Goal: Use online tool/utility: Utilize a website feature to perform a specific function

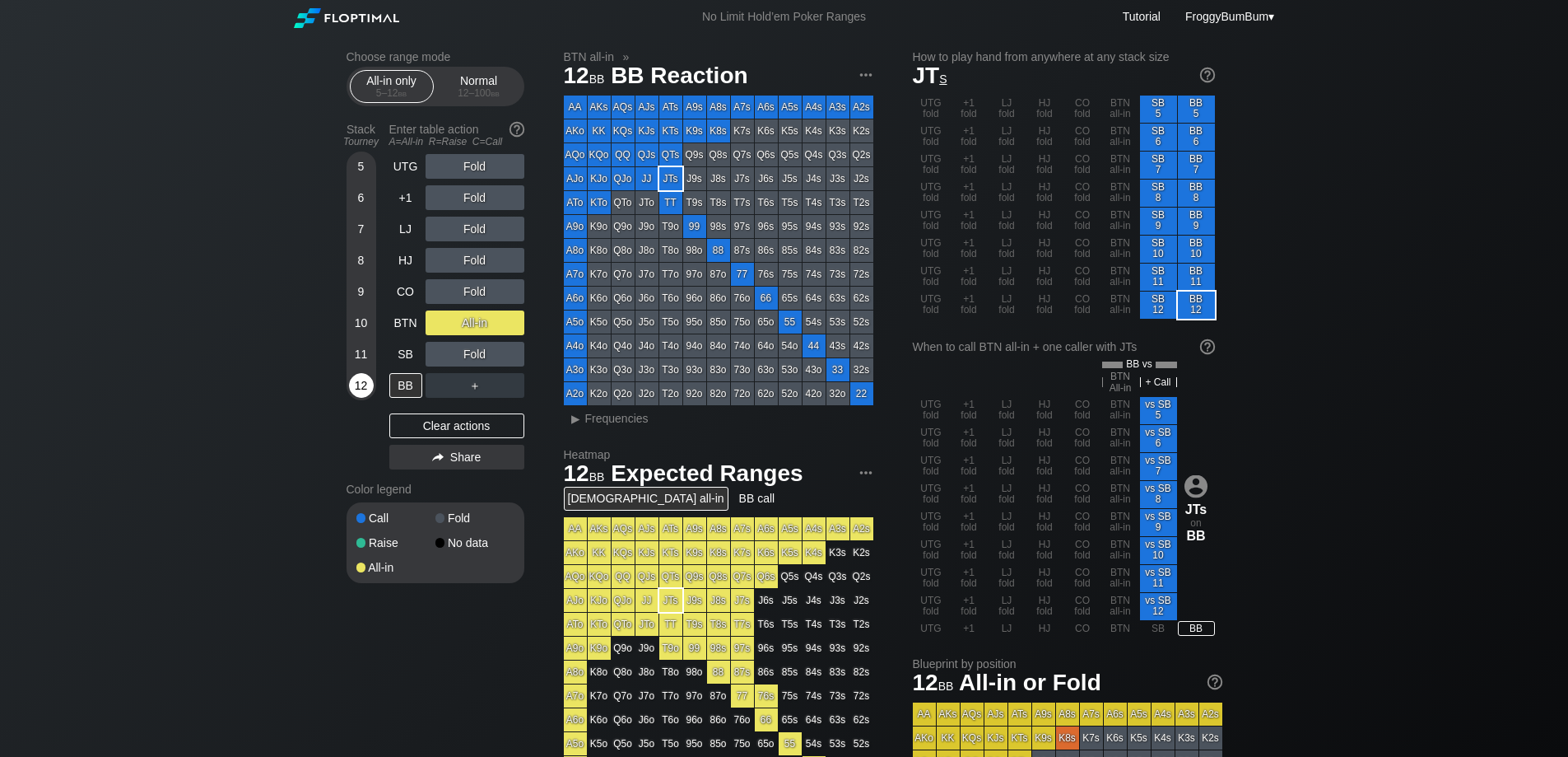
click at [358, 379] on div "12" at bounding box center [361, 386] width 25 height 25
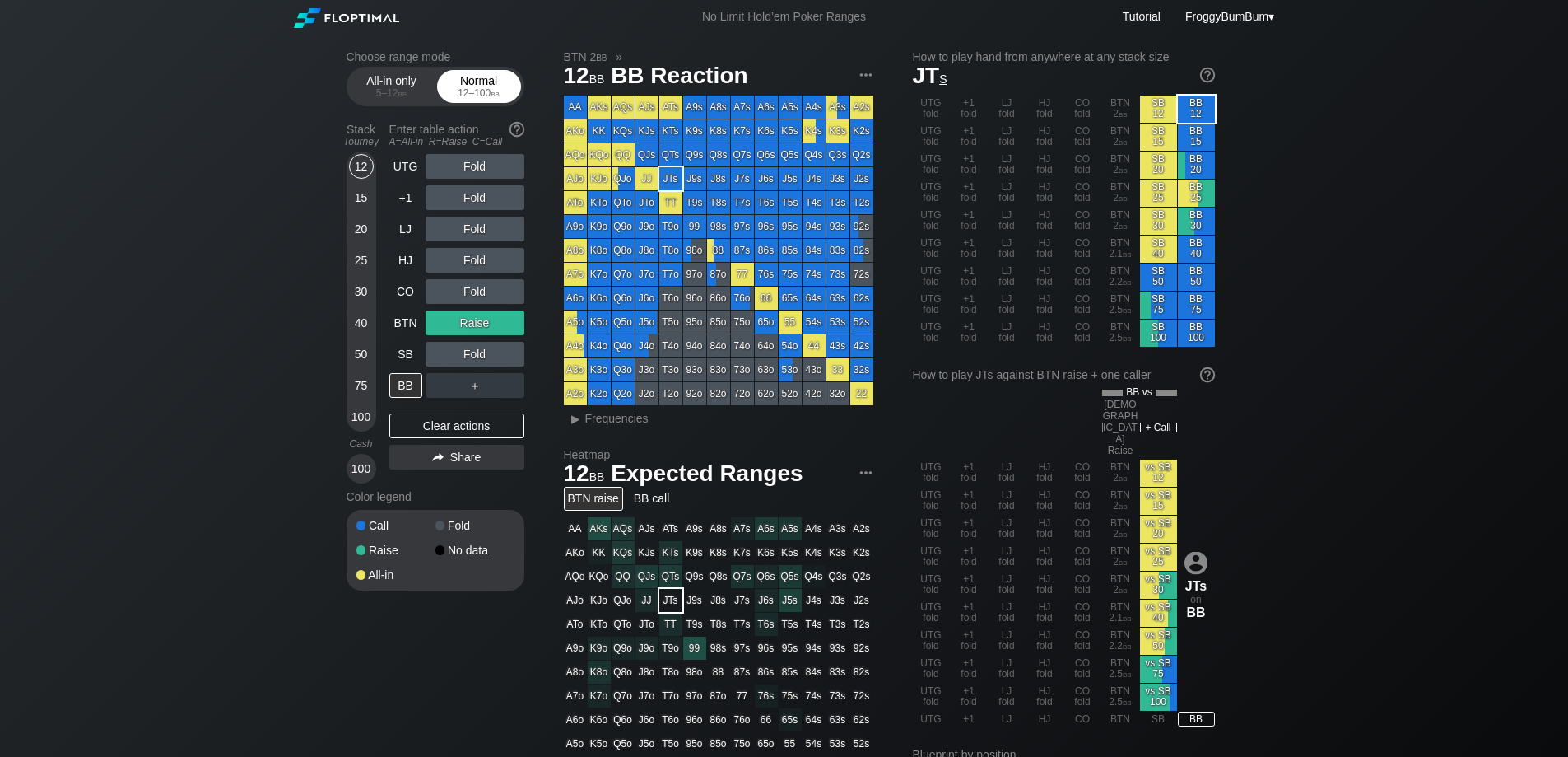
click at [469, 82] on div "Normal 12 – 100 bb" at bounding box center [479, 87] width 76 height 32
click at [359, 166] on div "12" at bounding box center [361, 167] width 25 height 25
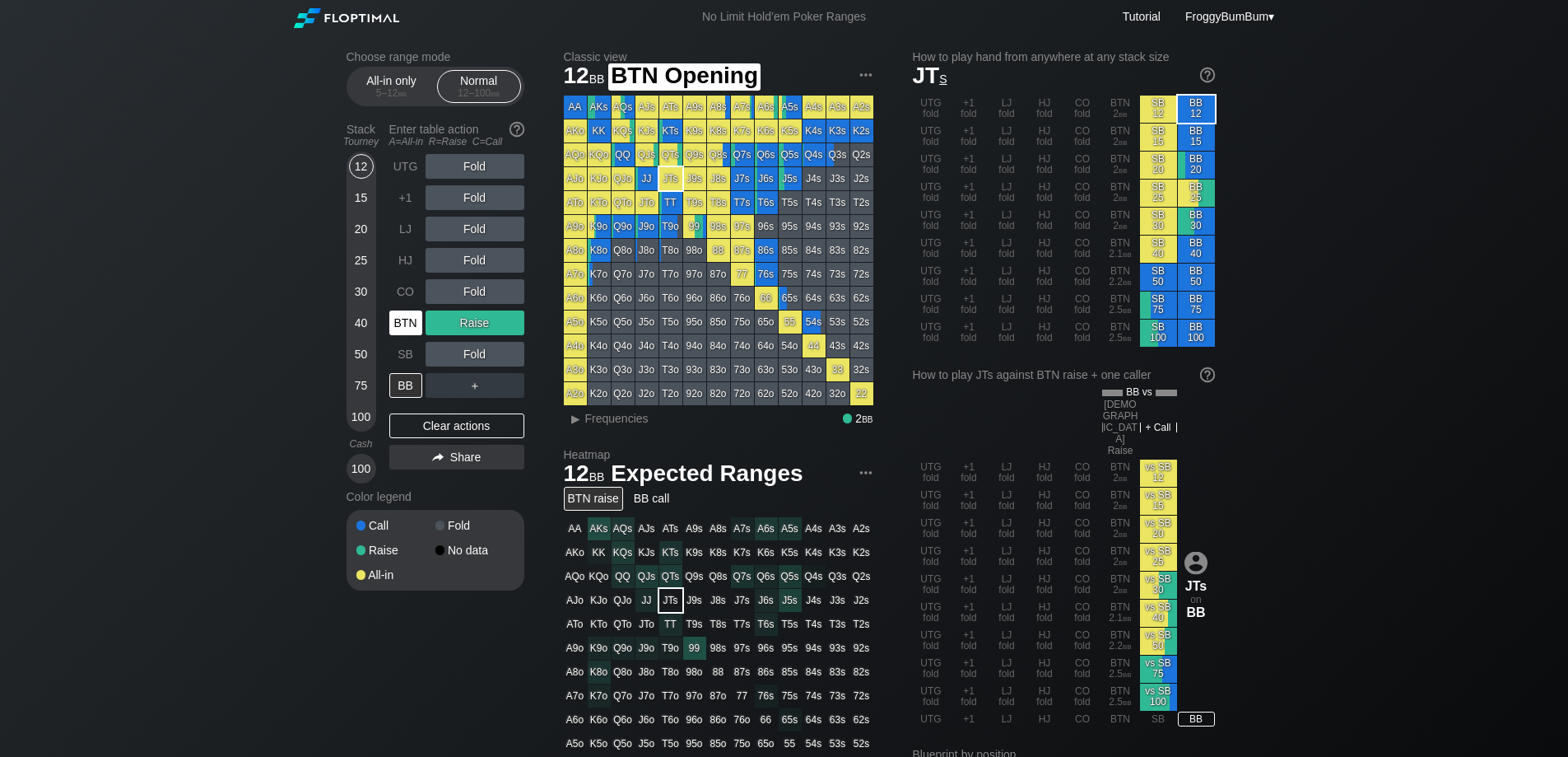
click at [404, 326] on div "BTN" at bounding box center [406, 323] width 33 height 25
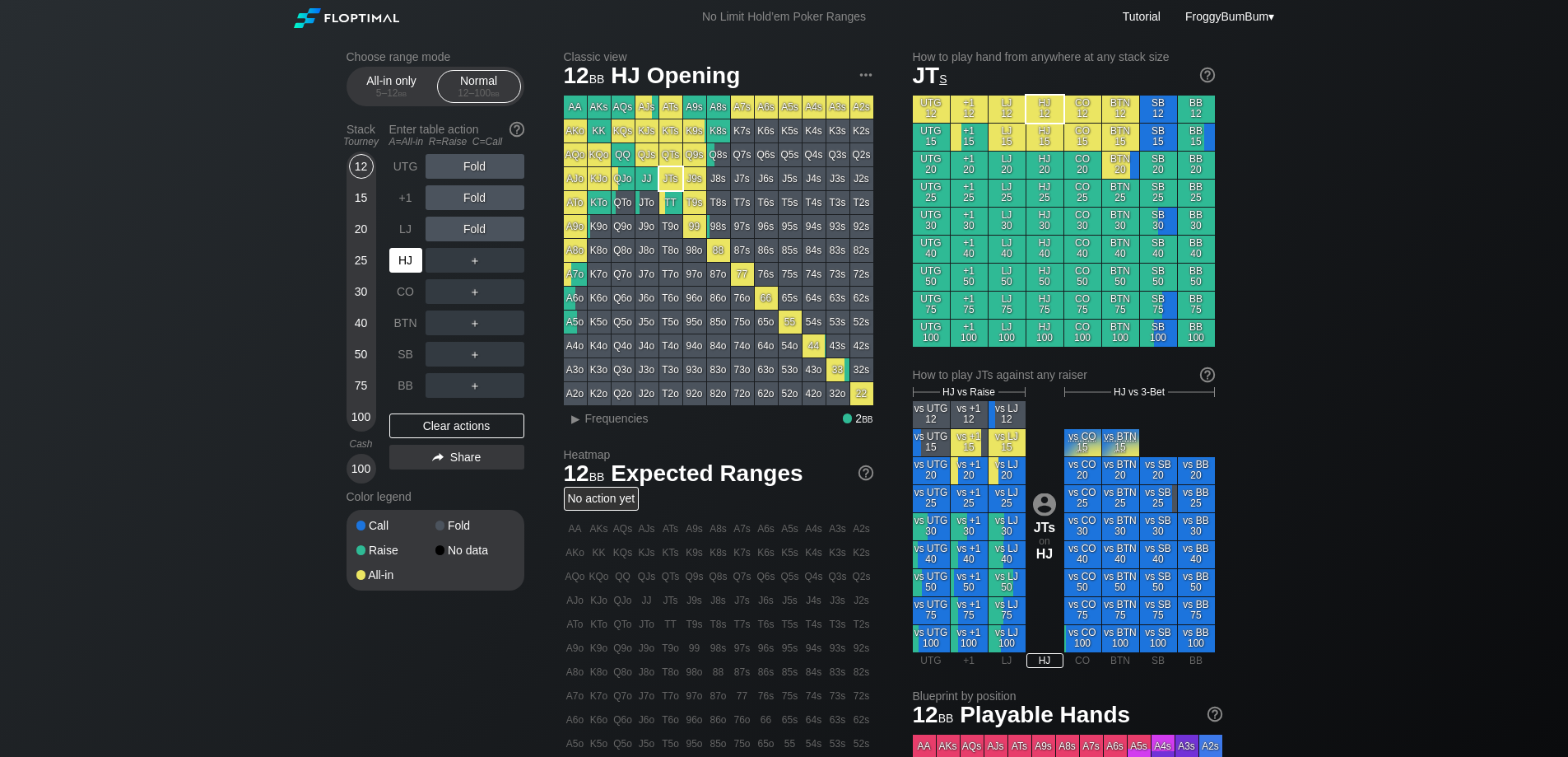
click at [405, 247] on div "HJ" at bounding box center [408, 261] width 37 height 32
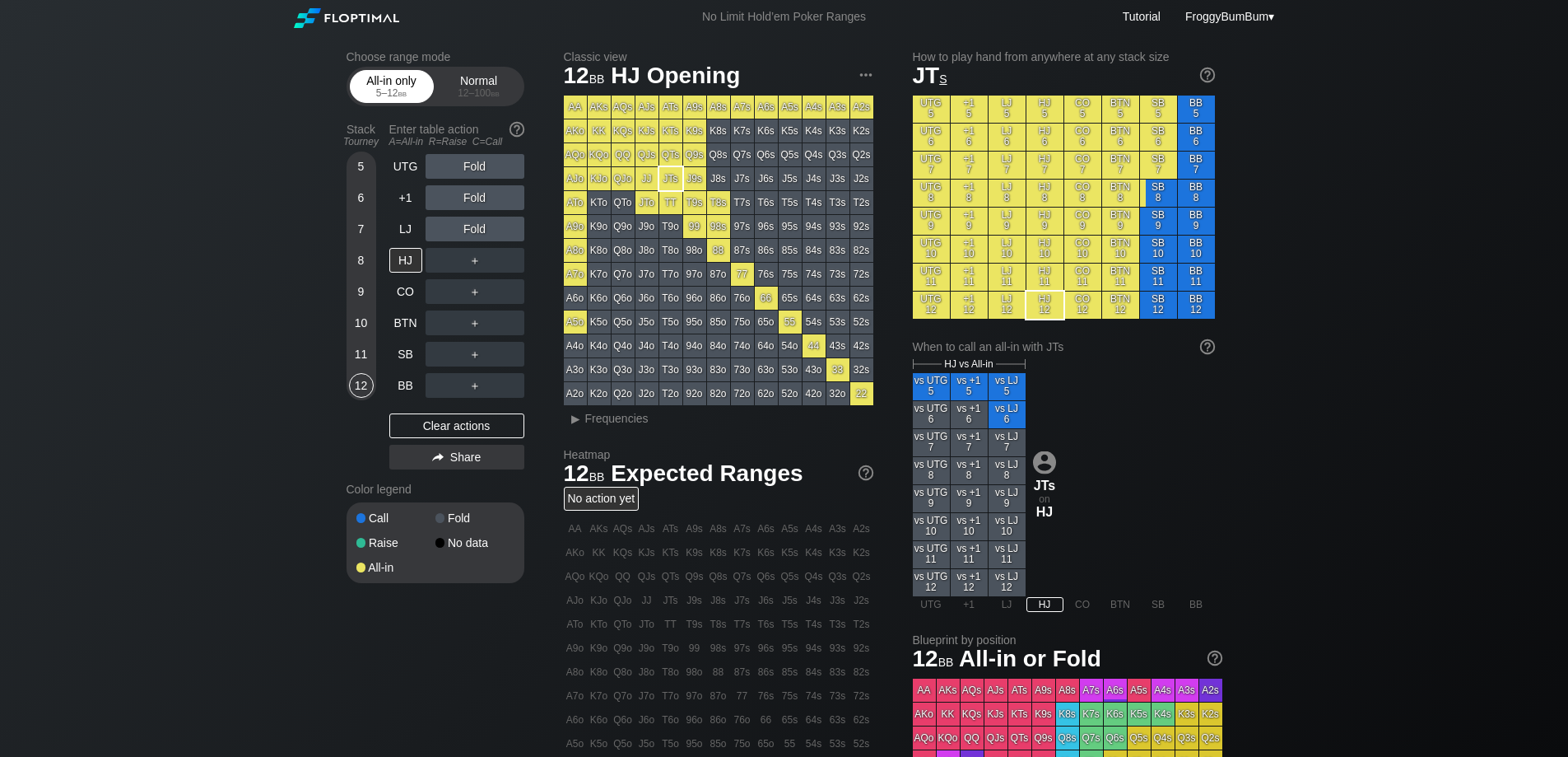
click at [387, 89] on div "5 – 12 bb" at bounding box center [391, 93] width 69 height 12
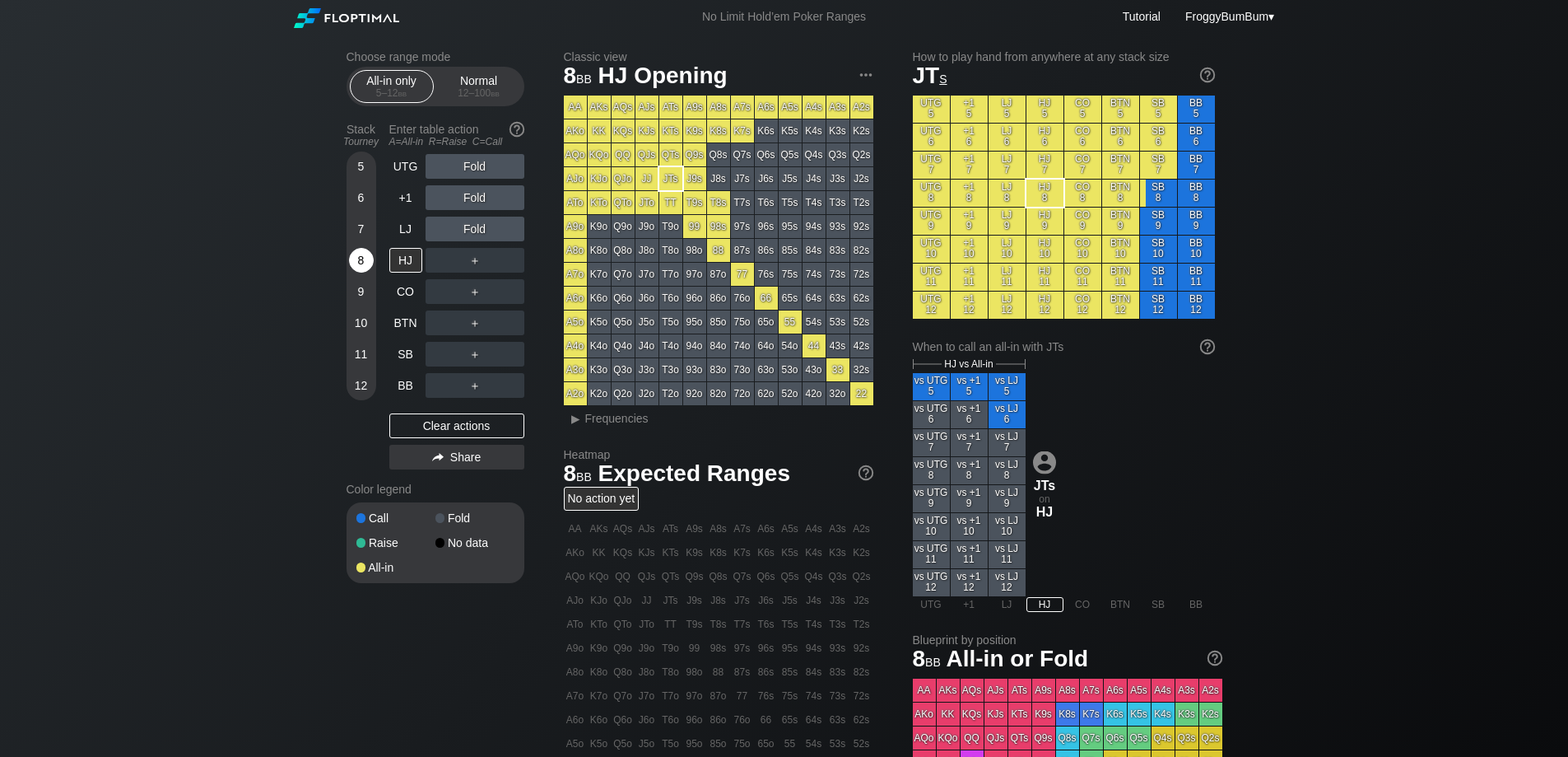
click at [366, 261] on div "8" at bounding box center [361, 261] width 25 height 25
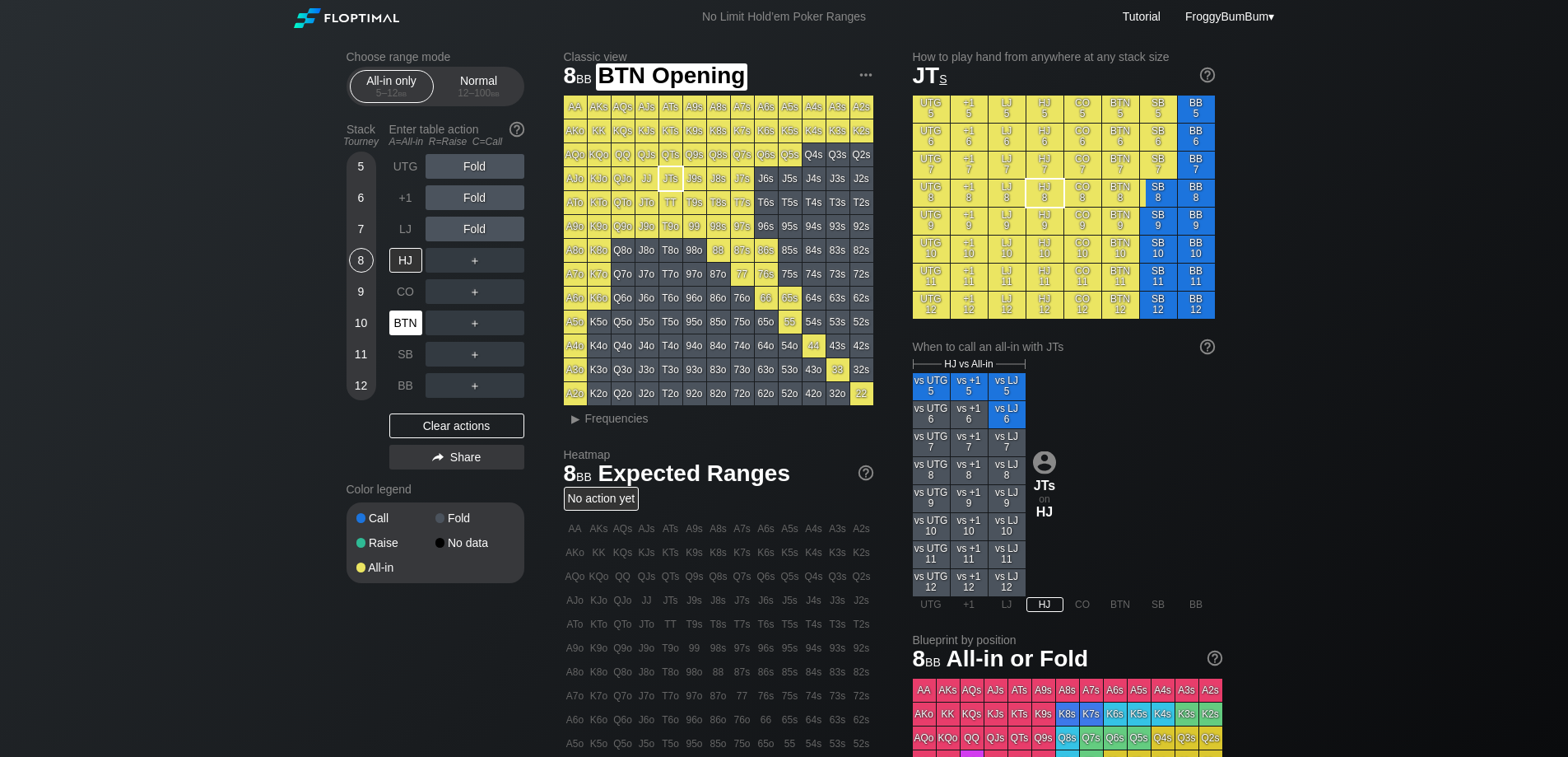
click at [407, 322] on div "BTN" at bounding box center [406, 323] width 33 height 25
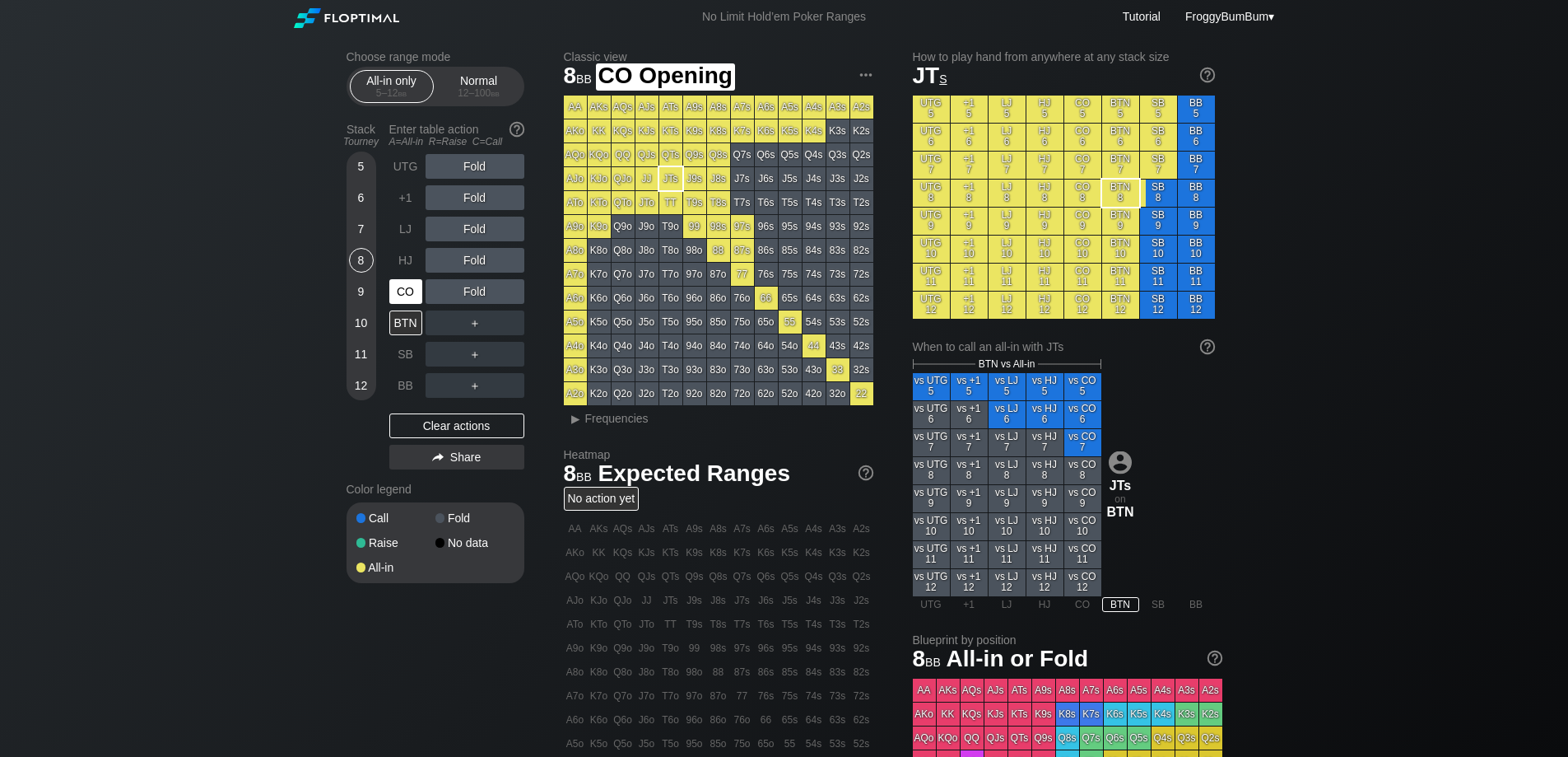
click at [409, 284] on div "CO" at bounding box center [406, 291] width 33 height 25
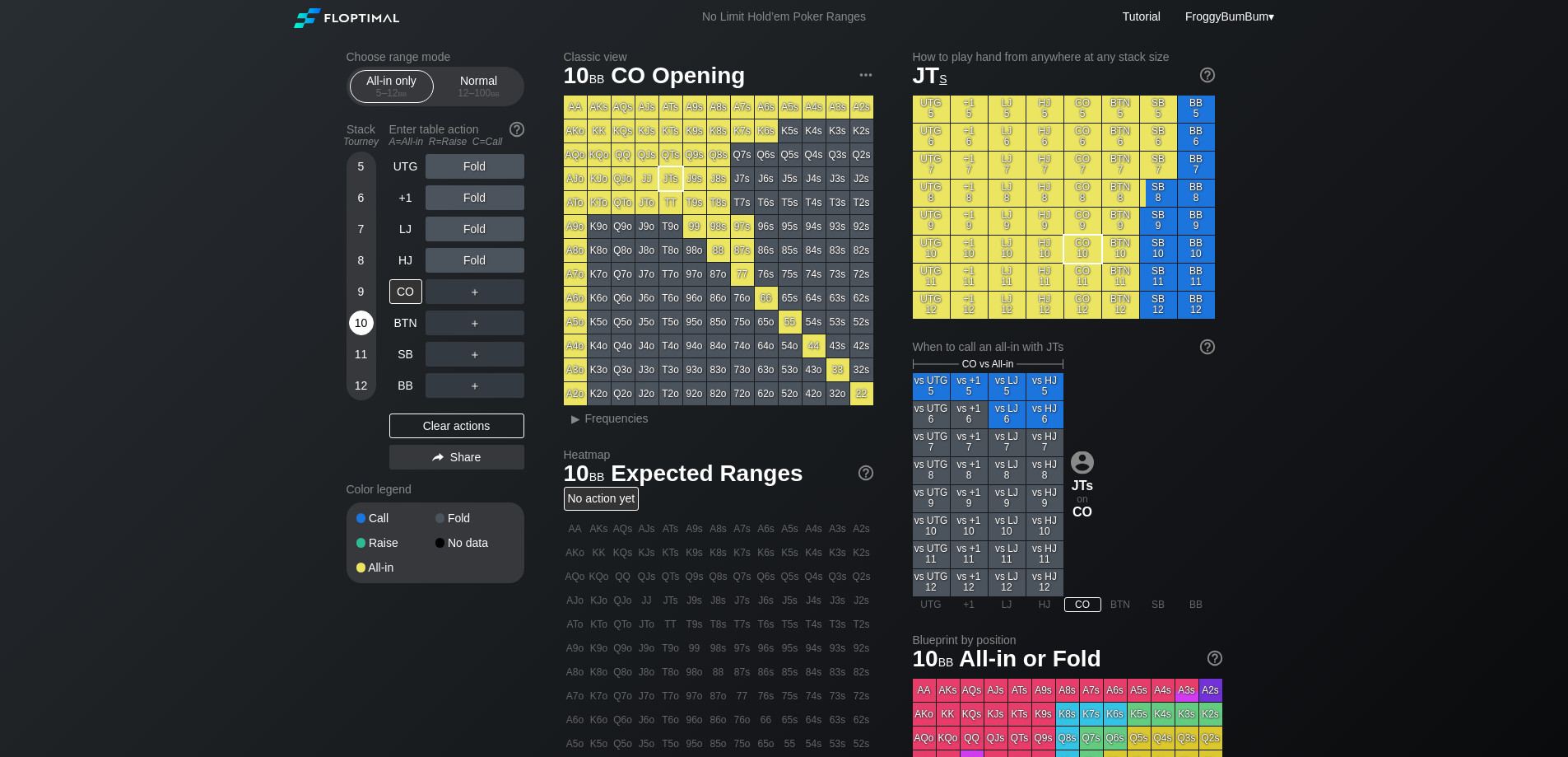
click at [360, 319] on div "10" at bounding box center [361, 323] width 25 height 25
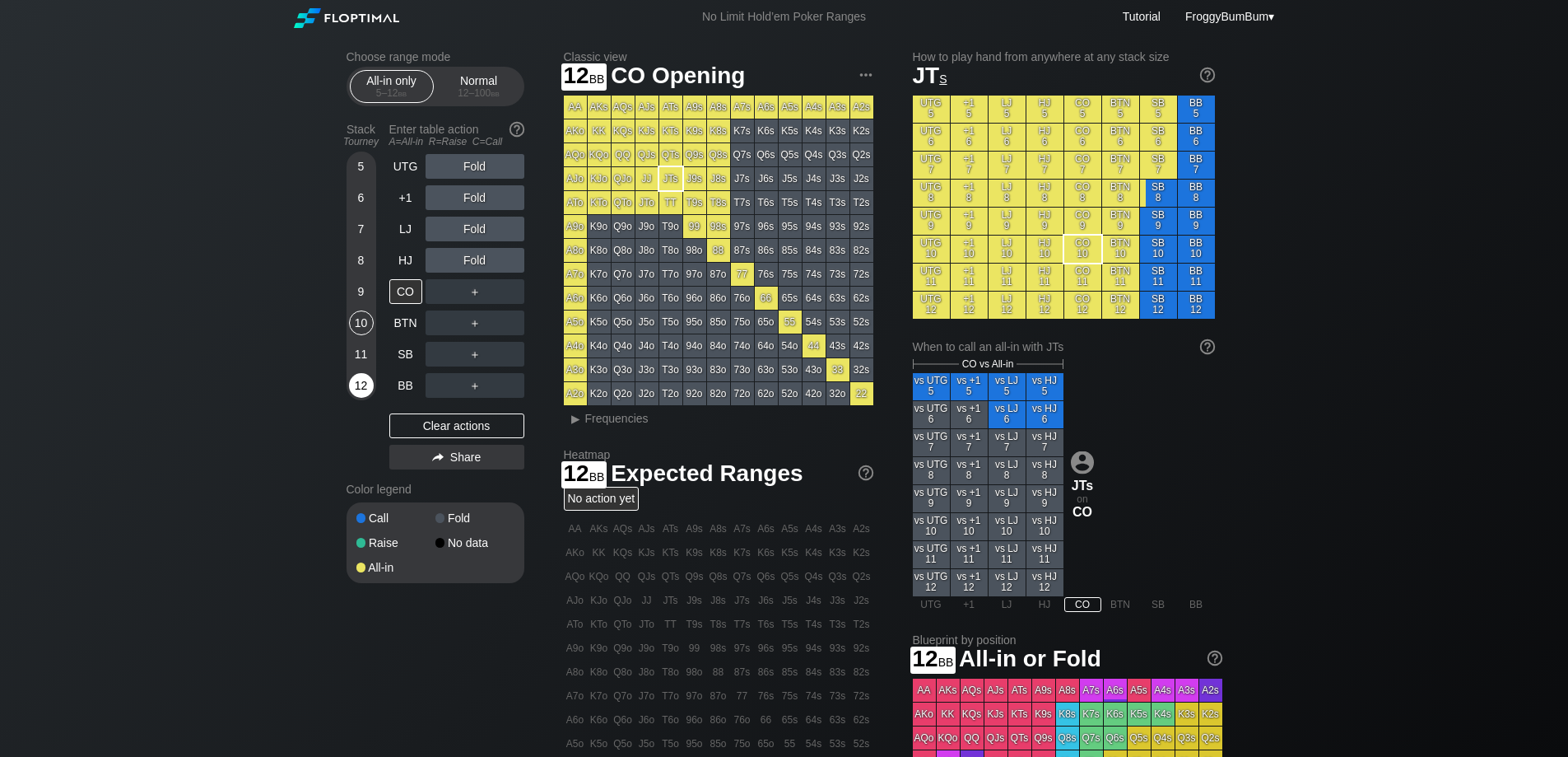
click at [349, 385] on div "12" at bounding box center [361, 386] width 25 height 25
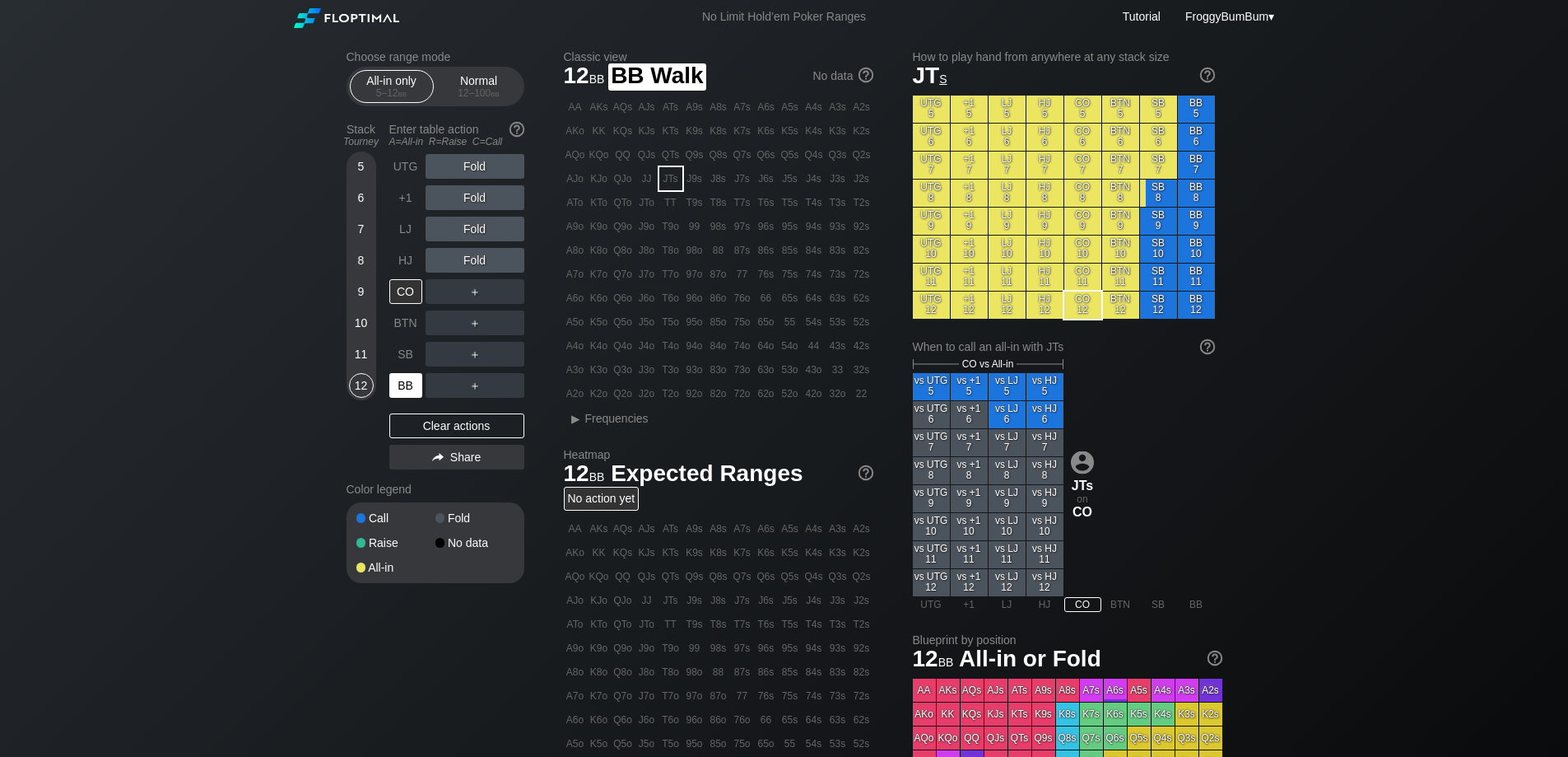
click at [409, 387] on div "BB" at bounding box center [406, 386] width 33 height 25
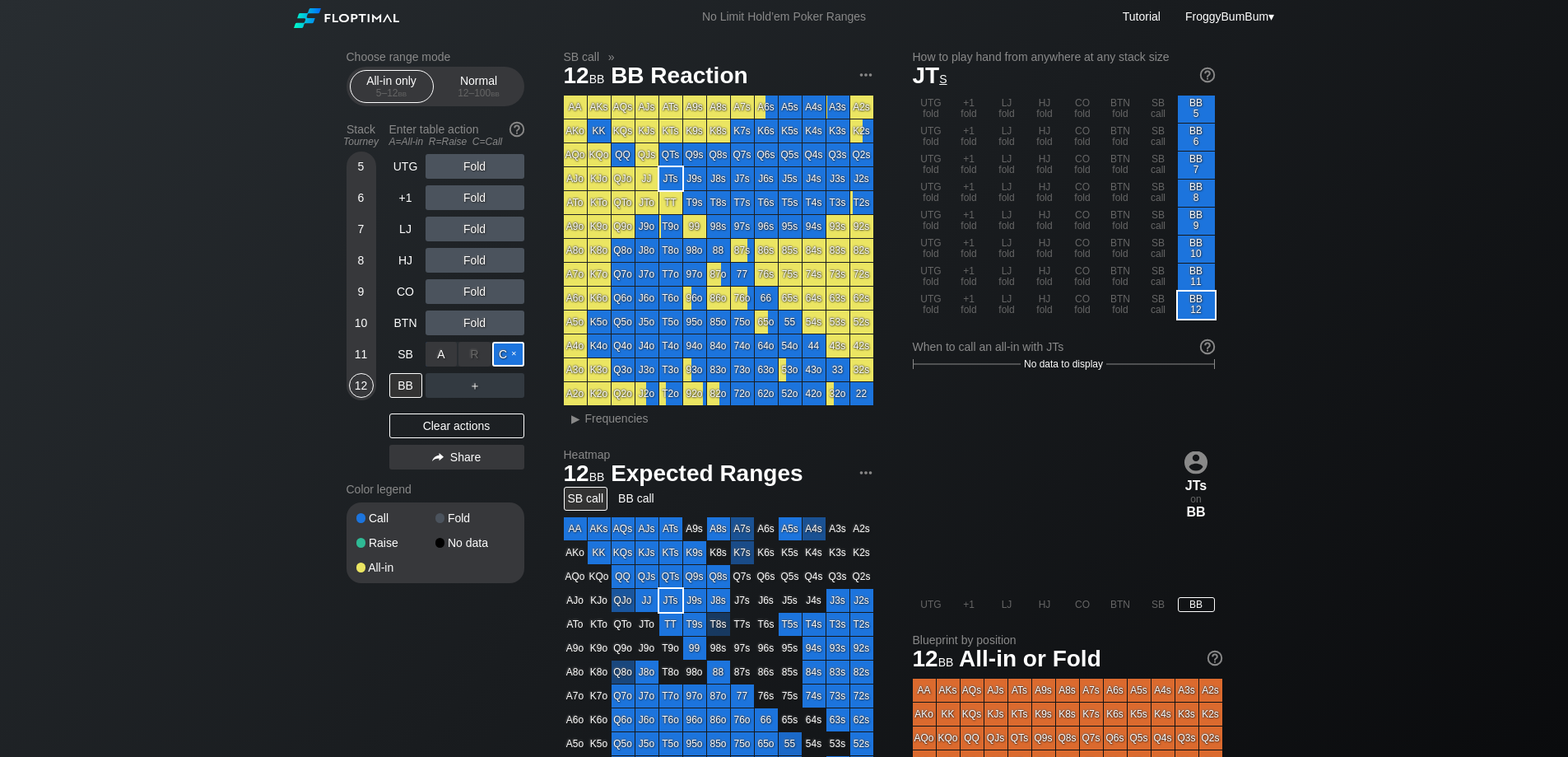
click at [507, 351] on div "C ✕" at bounding box center [508, 354] width 32 height 25
click at [444, 261] on div "A ✕" at bounding box center [441, 261] width 32 height 25
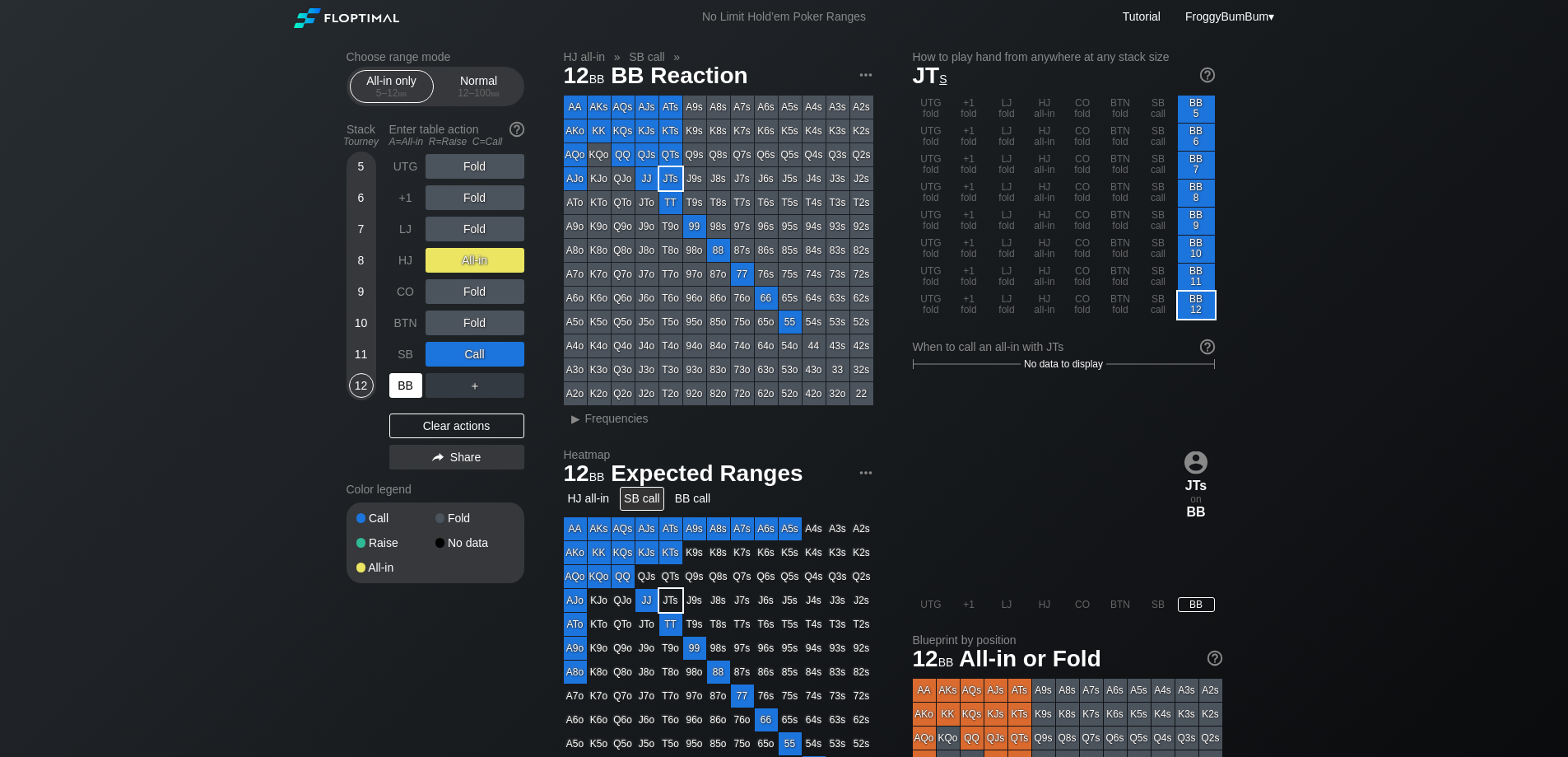
click at [407, 386] on div "BB" at bounding box center [406, 386] width 33 height 25
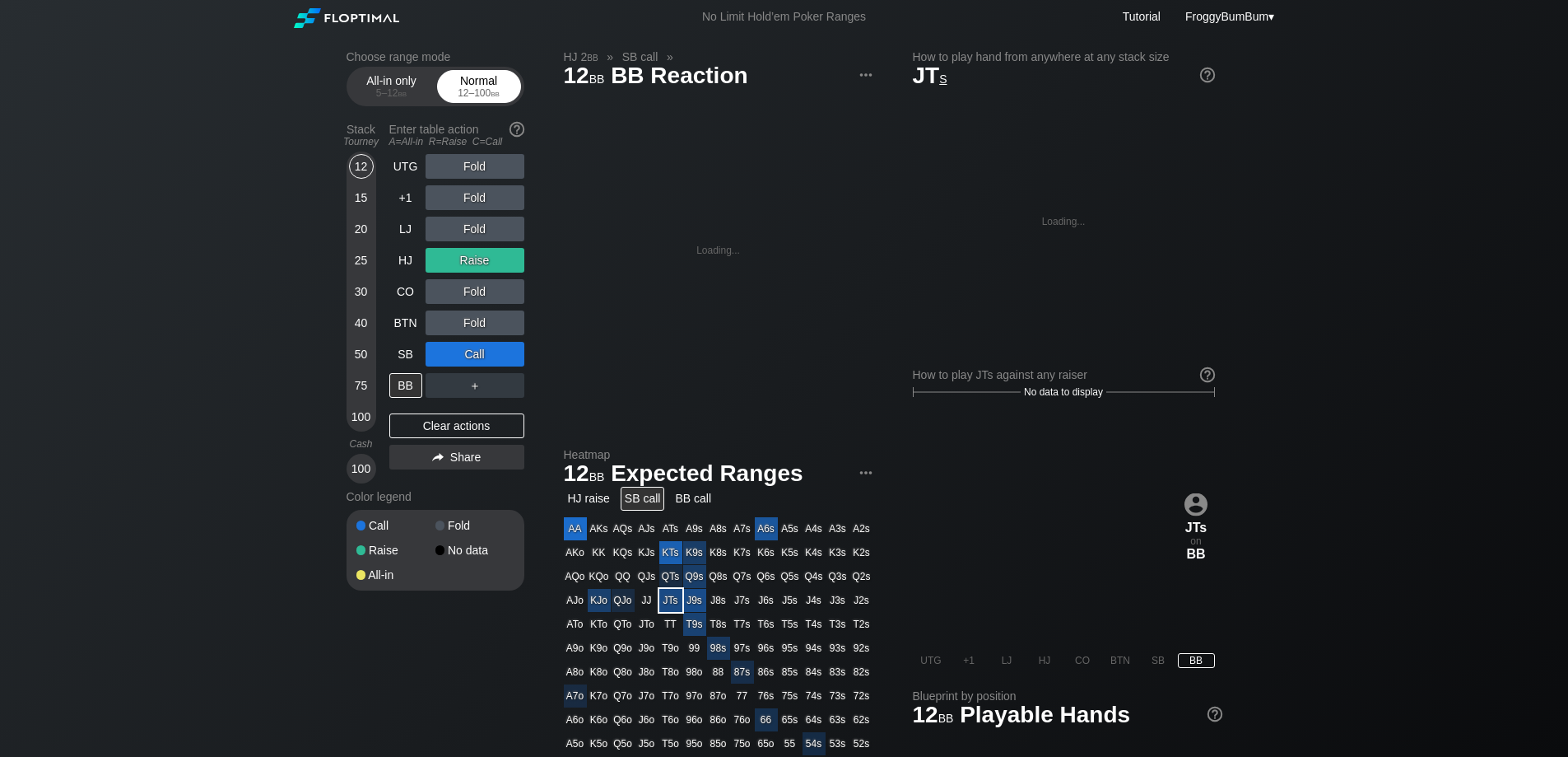
click at [473, 92] on div "12 – 100 bb" at bounding box center [479, 93] width 69 height 12
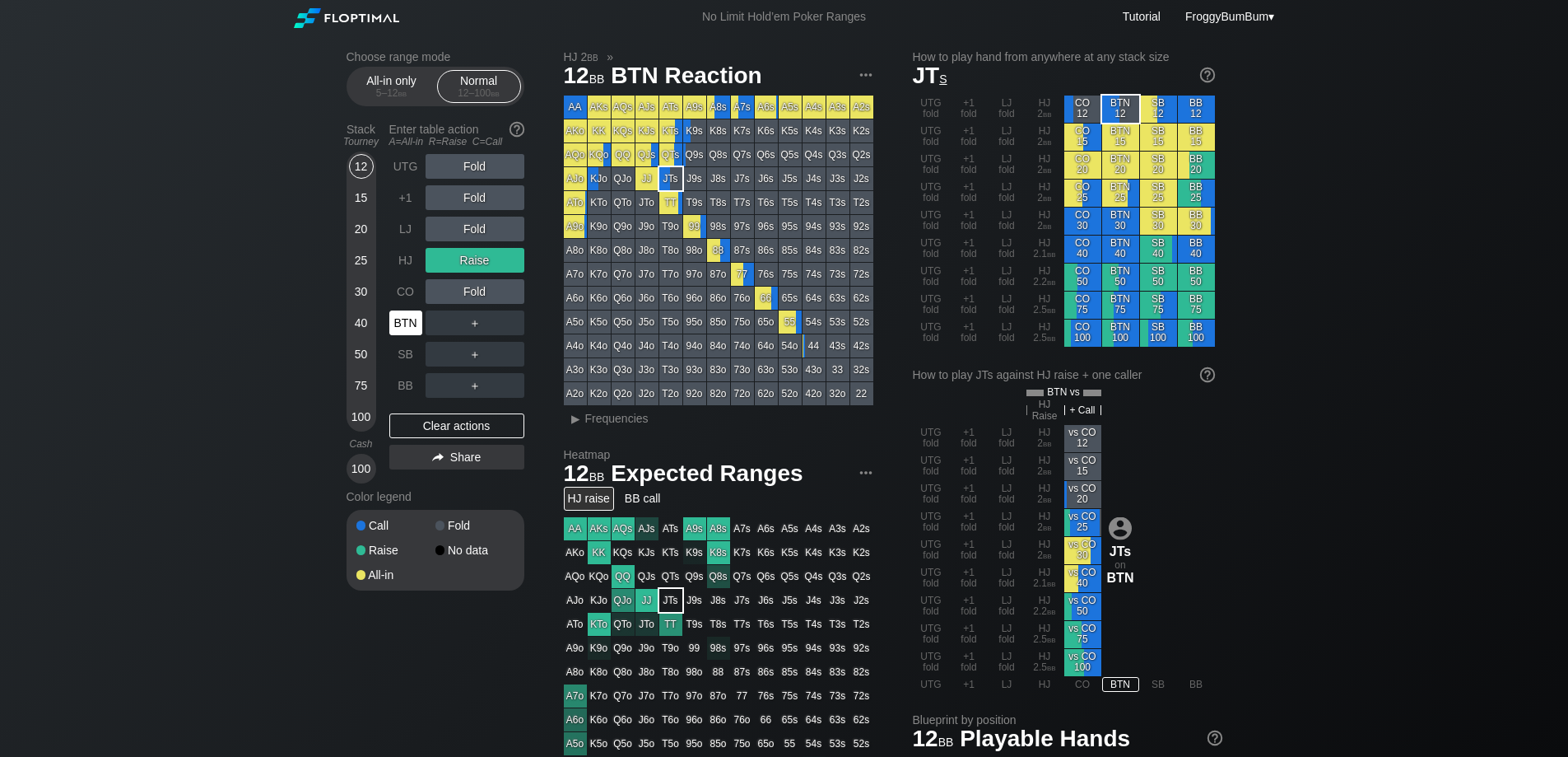
click at [411, 329] on div "BTN" at bounding box center [406, 323] width 33 height 25
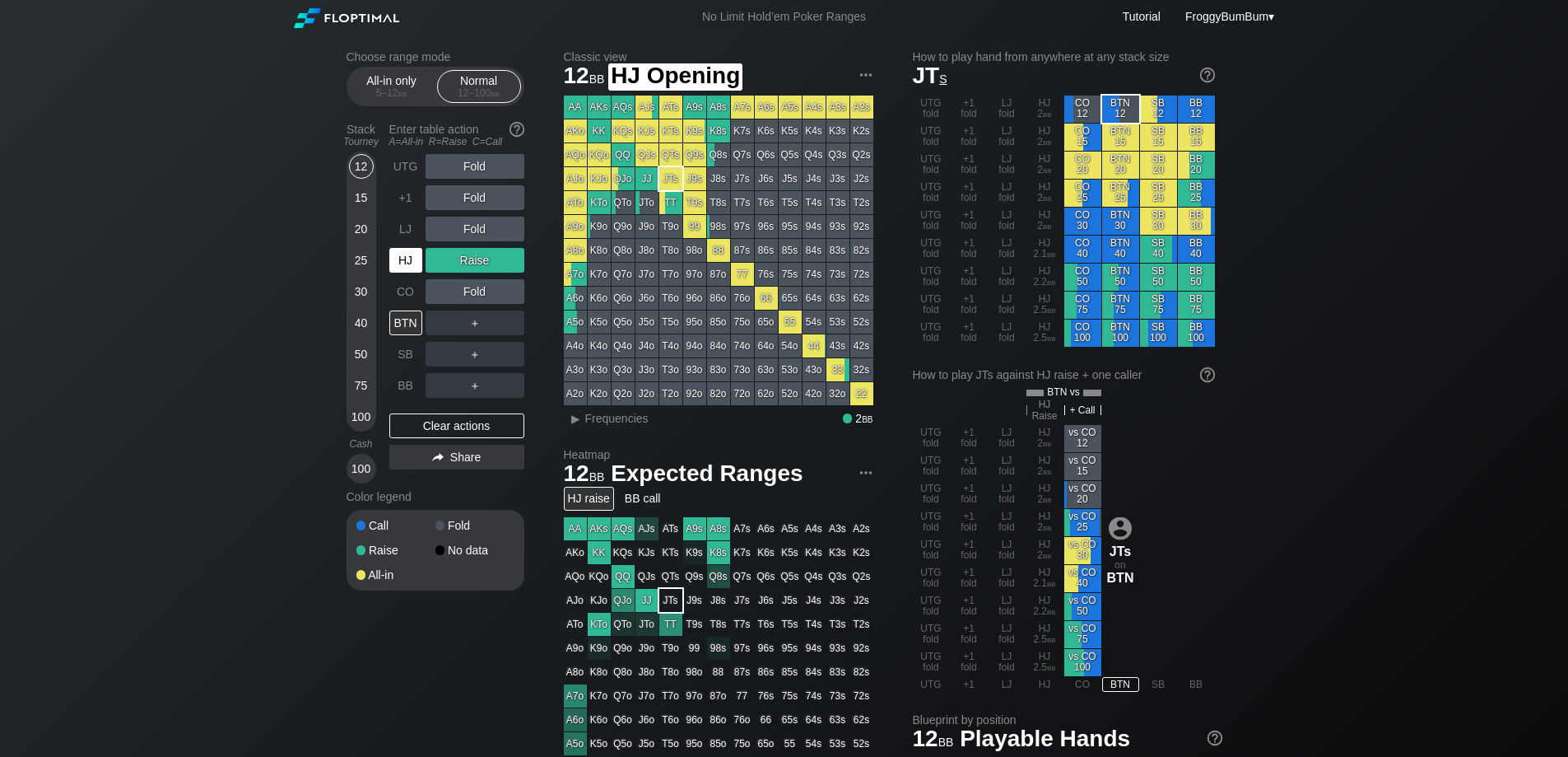
click at [411, 259] on div "HJ" at bounding box center [406, 261] width 33 height 25
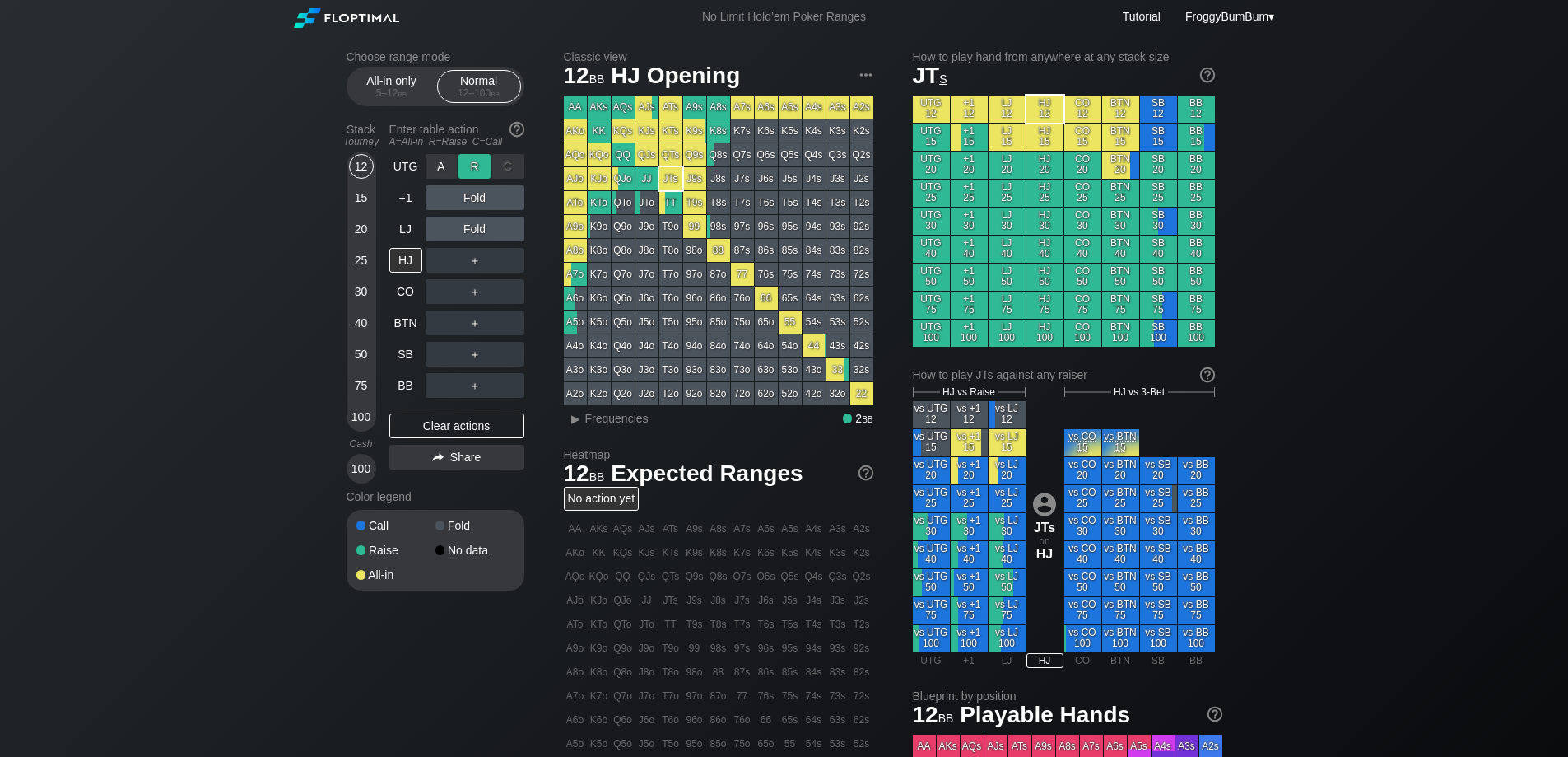
click at [466, 163] on div "R ✕" at bounding box center [474, 167] width 32 height 25
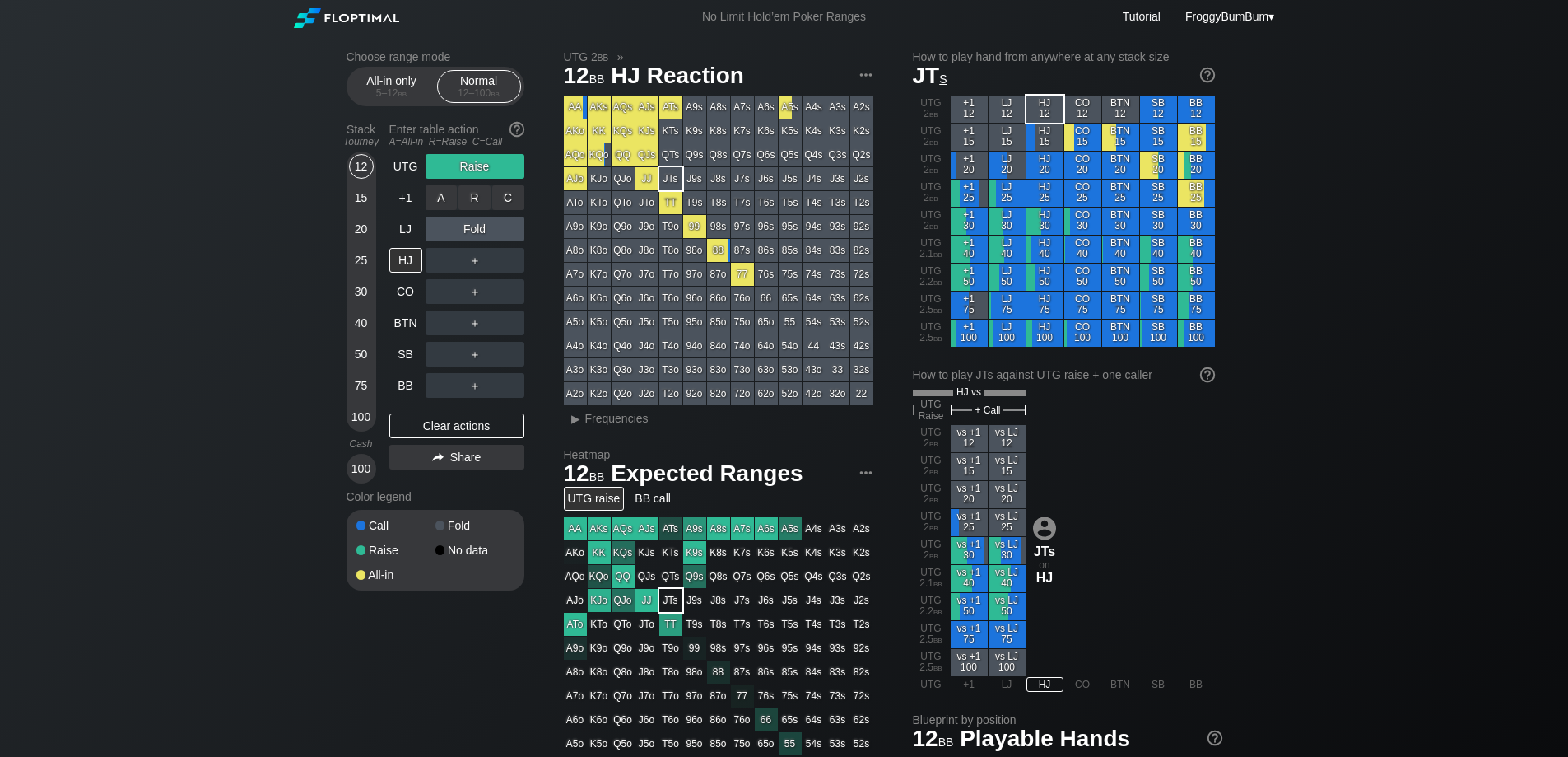
click at [480, 201] on div "R ✕" at bounding box center [474, 198] width 32 height 25
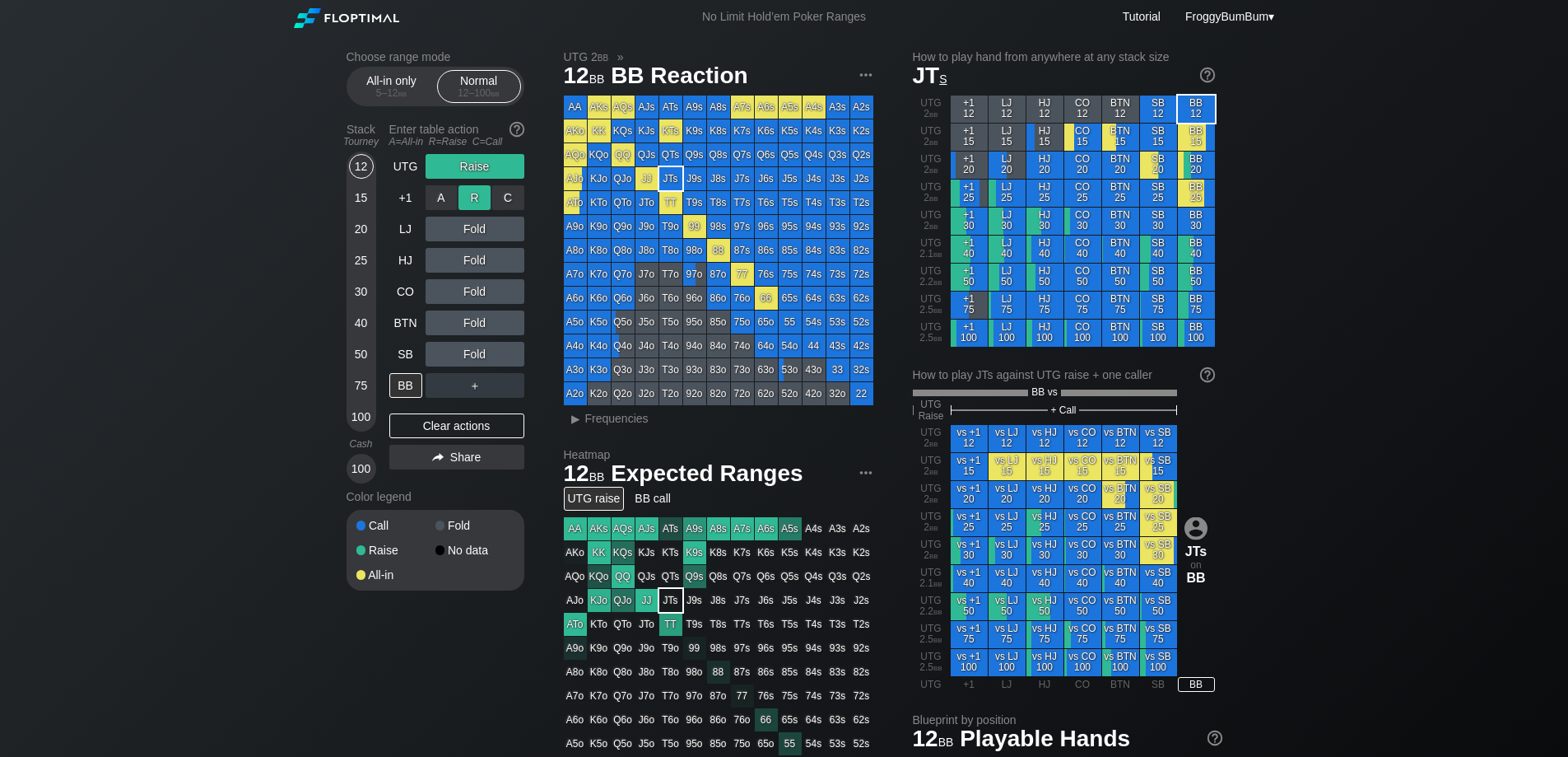
click at [475, 193] on div "R ✕" at bounding box center [474, 198] width 32 height 25
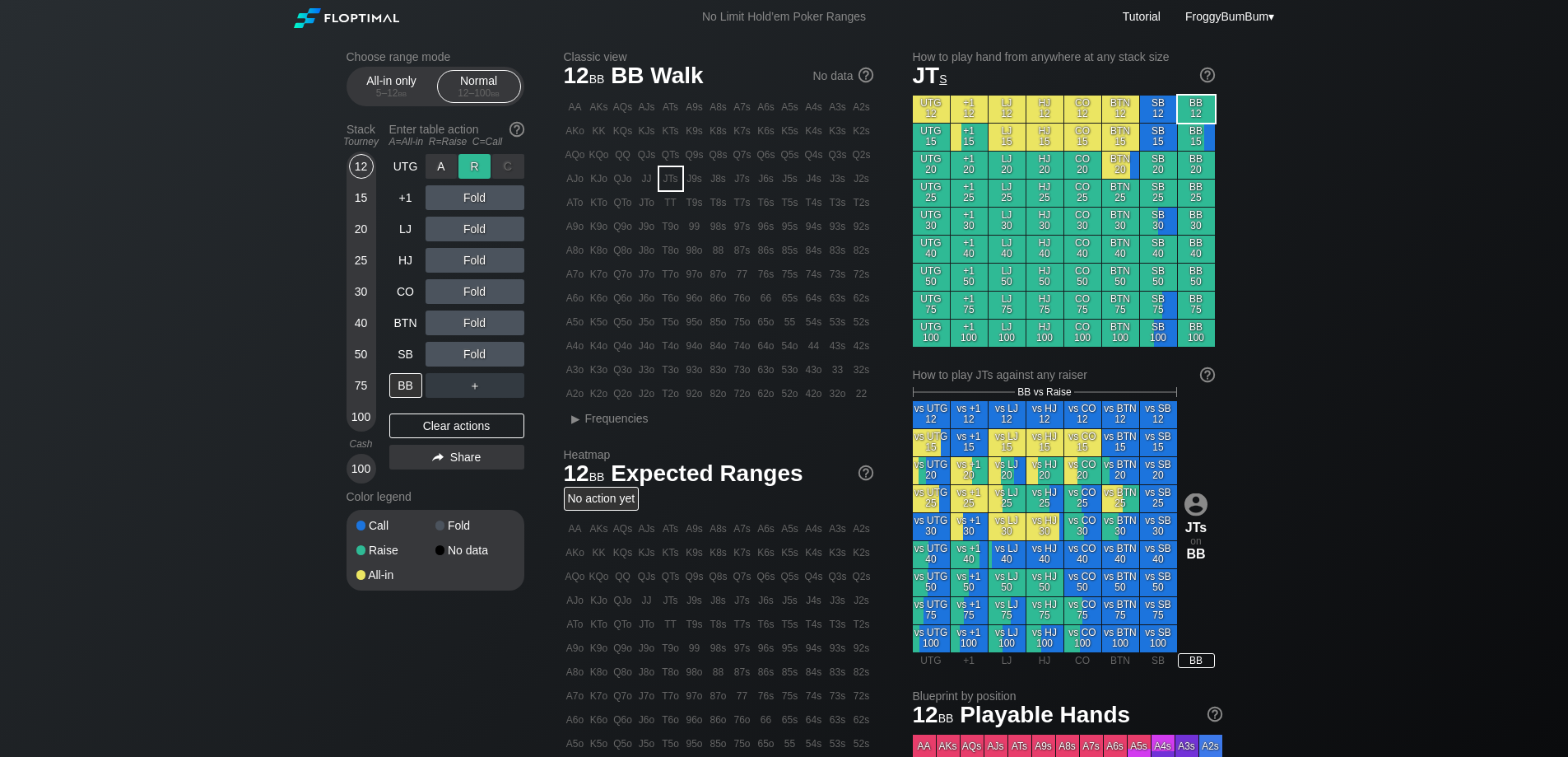
click at [477, 166] on div "R ✕" at bounding box center [474, 167] width 32 height 25
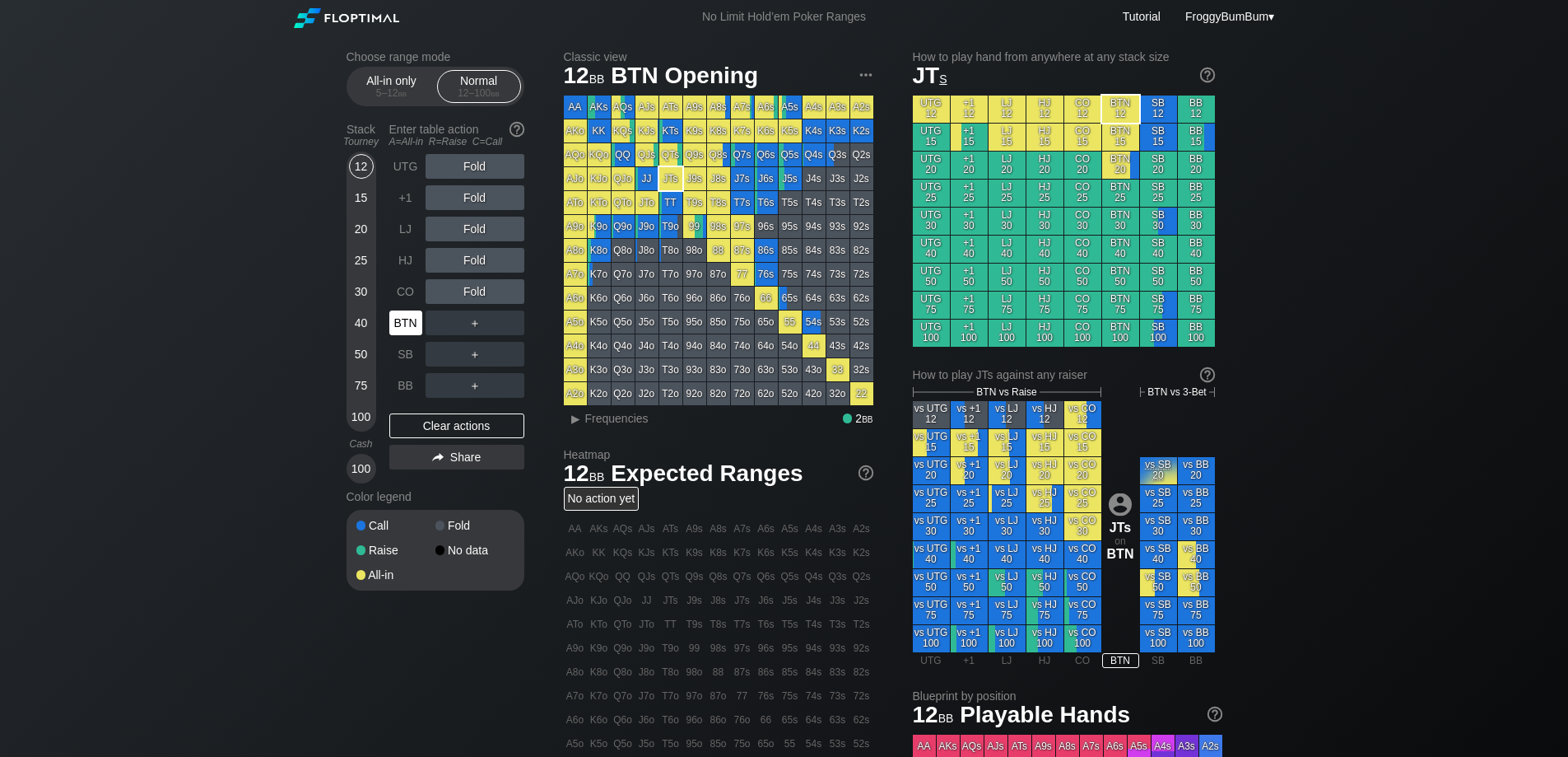
click at [392, 329] on div "BTN" at bounding box center [406, 323] width 33 height 25
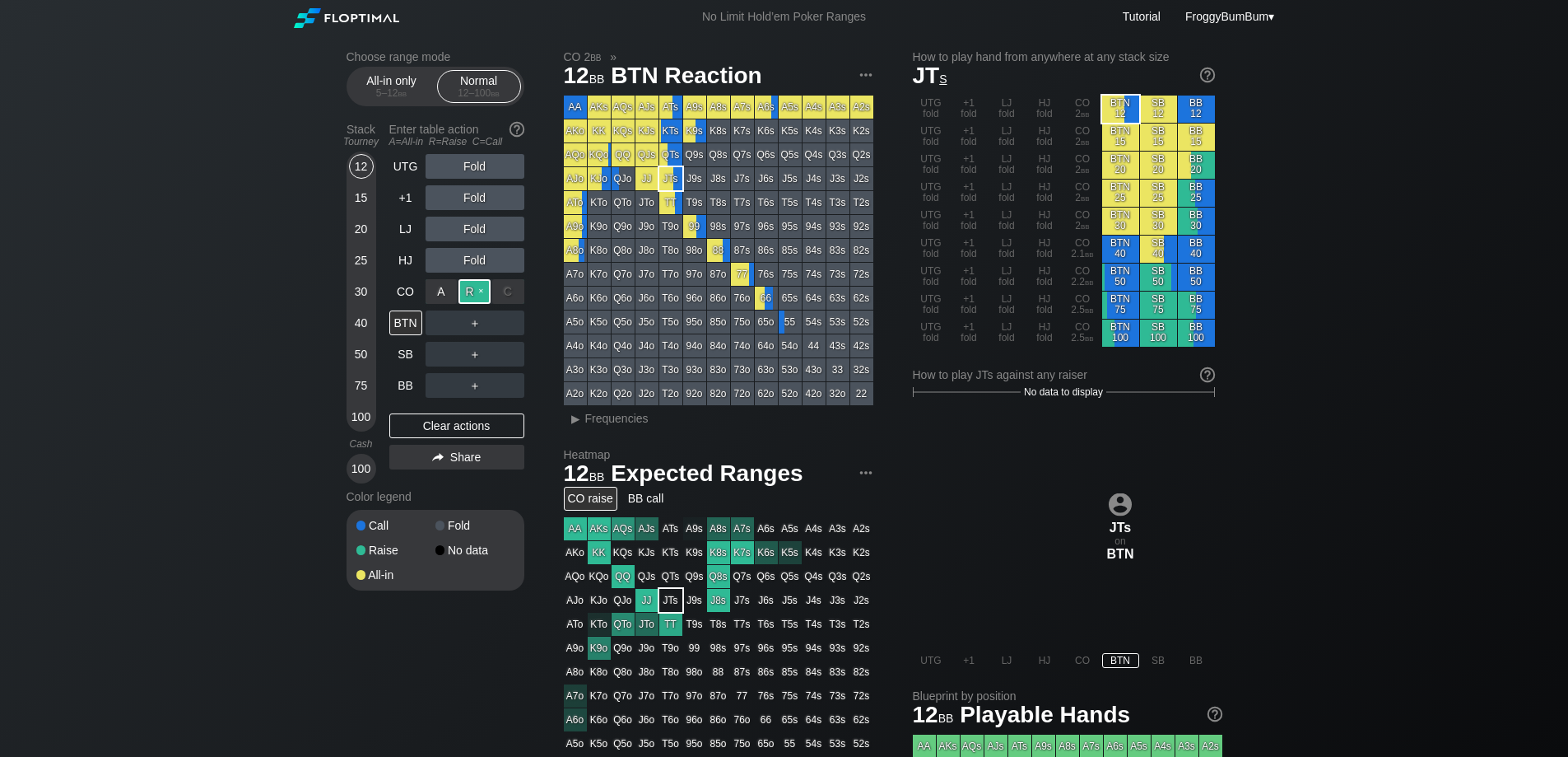
click at [469, 294] on div "R ✕" at bounding box center [474, 291] width 32 height 25
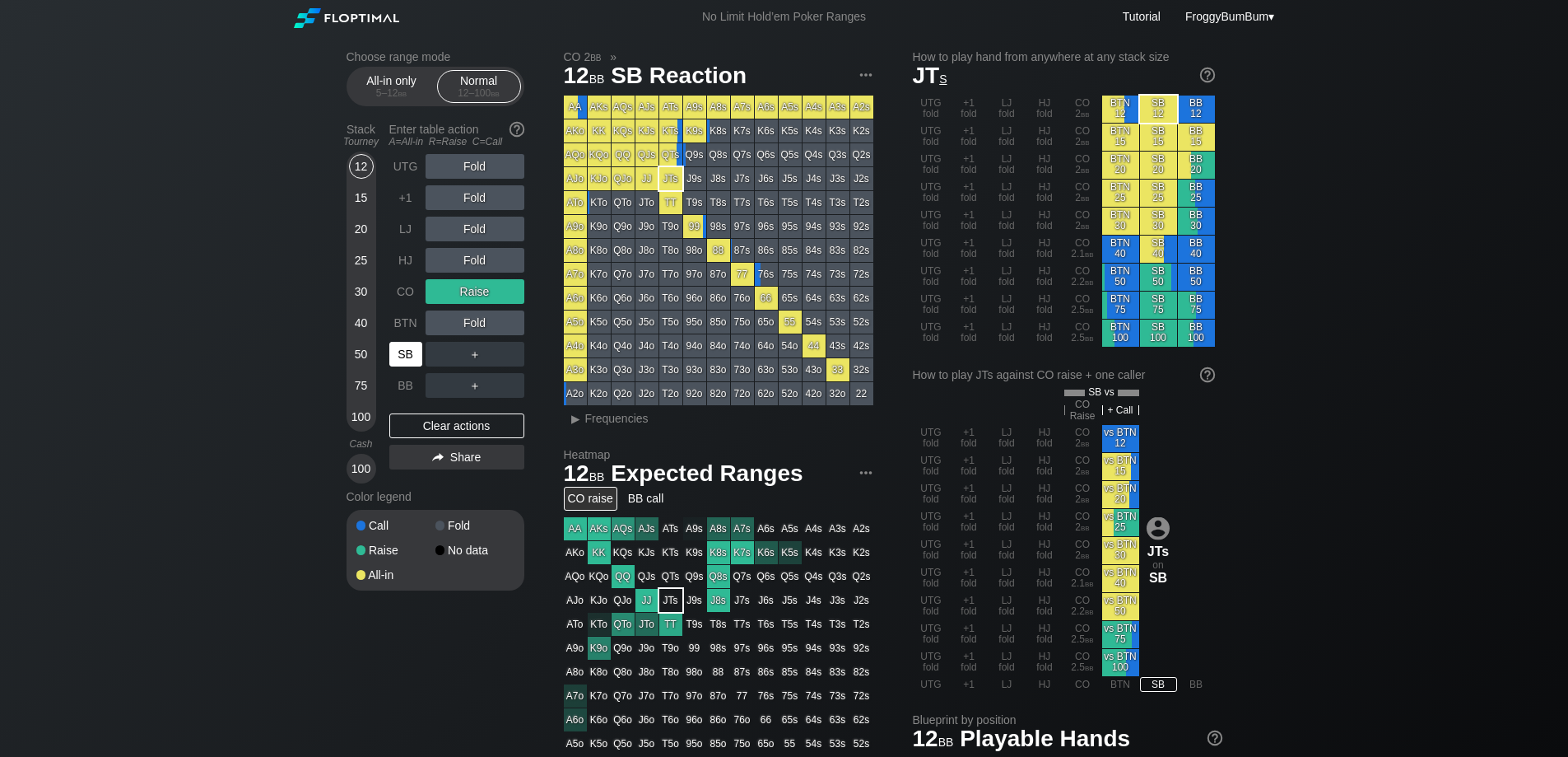
click at [411, 351] on div "SB" at bounding box center [406, 354] width 33 height 25
click at [469, 286] on div "R ✕" at bounding box center [474, 291] width 32 height 25
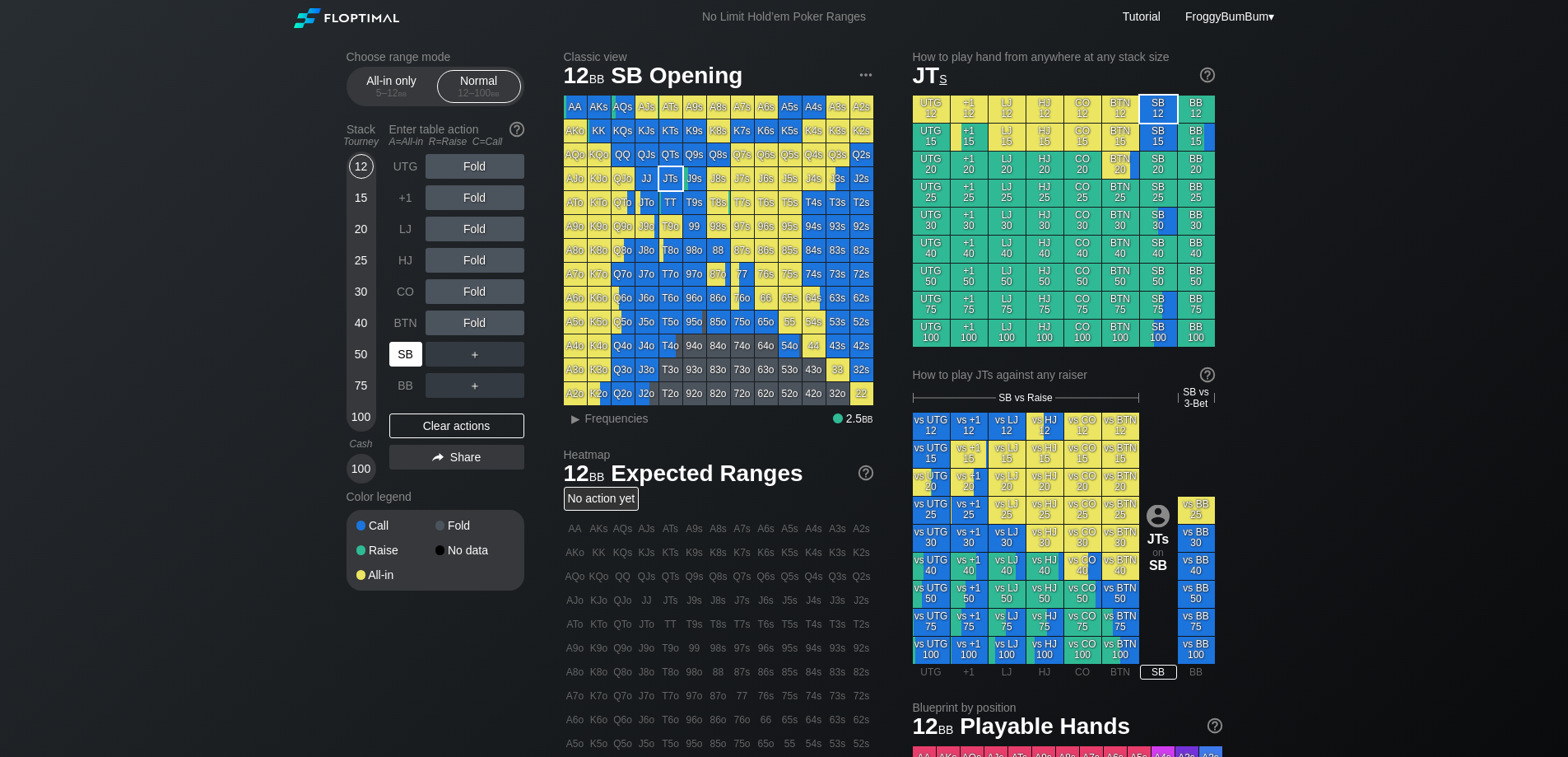
click at [409, 356] on div "SB" at bounding box center [406, 354] width 33 height 25
click at [361, 256] on div "25" at bounding box center [361, 261] width 25 height 25
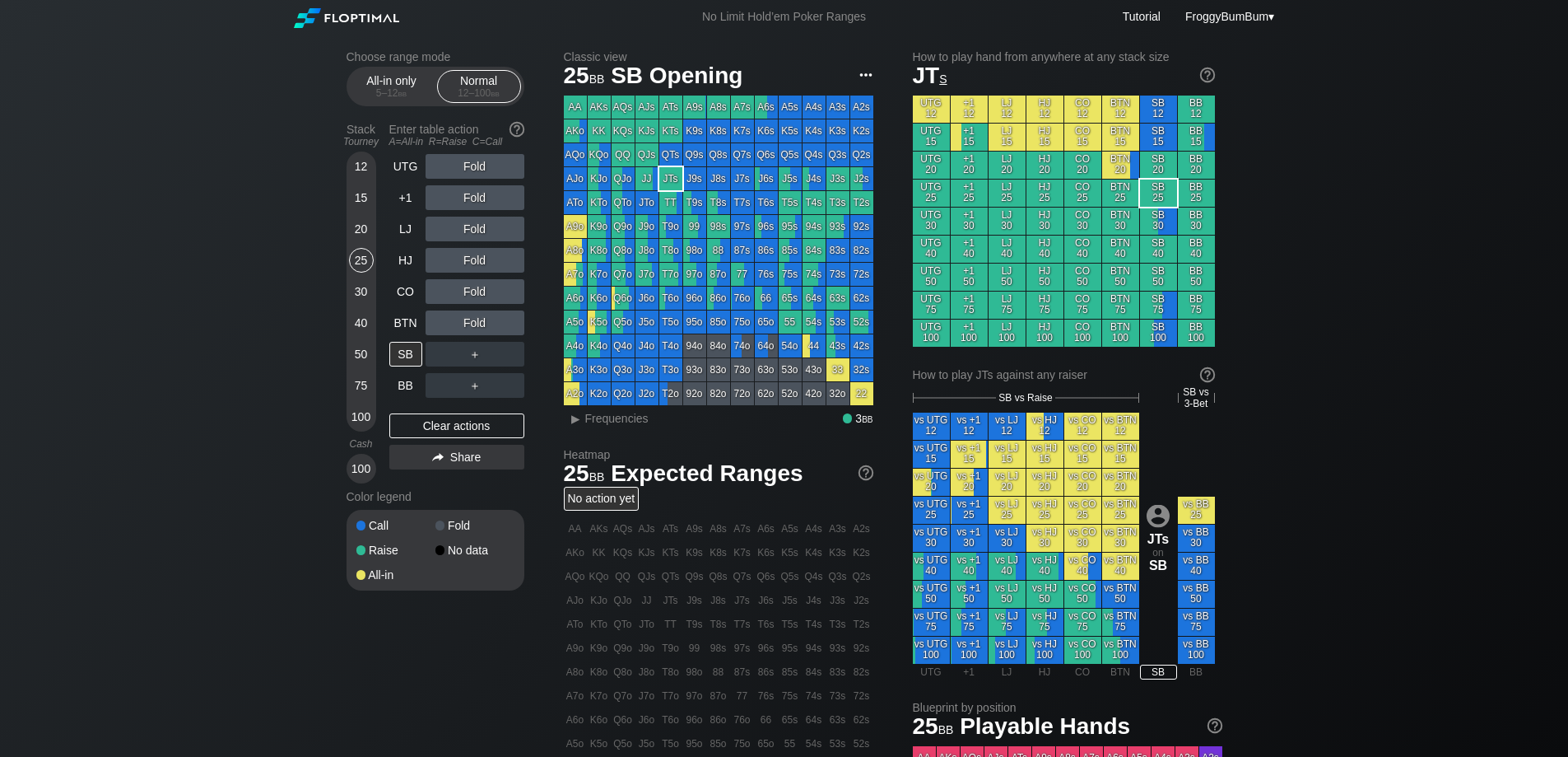
click at [867, 75] on img at bounding box center [866, 75] width 18 height 18
click at [816, 59] on h2 "Classic view" at bounding box center [718, 57] width 310 height 13
click at [479, 354] on div "＋" at bounding box center [474, 354] width 99 height 25
click at [502, 354] on div "C ✕" at bounding box center [508, 354] width 32 height 25
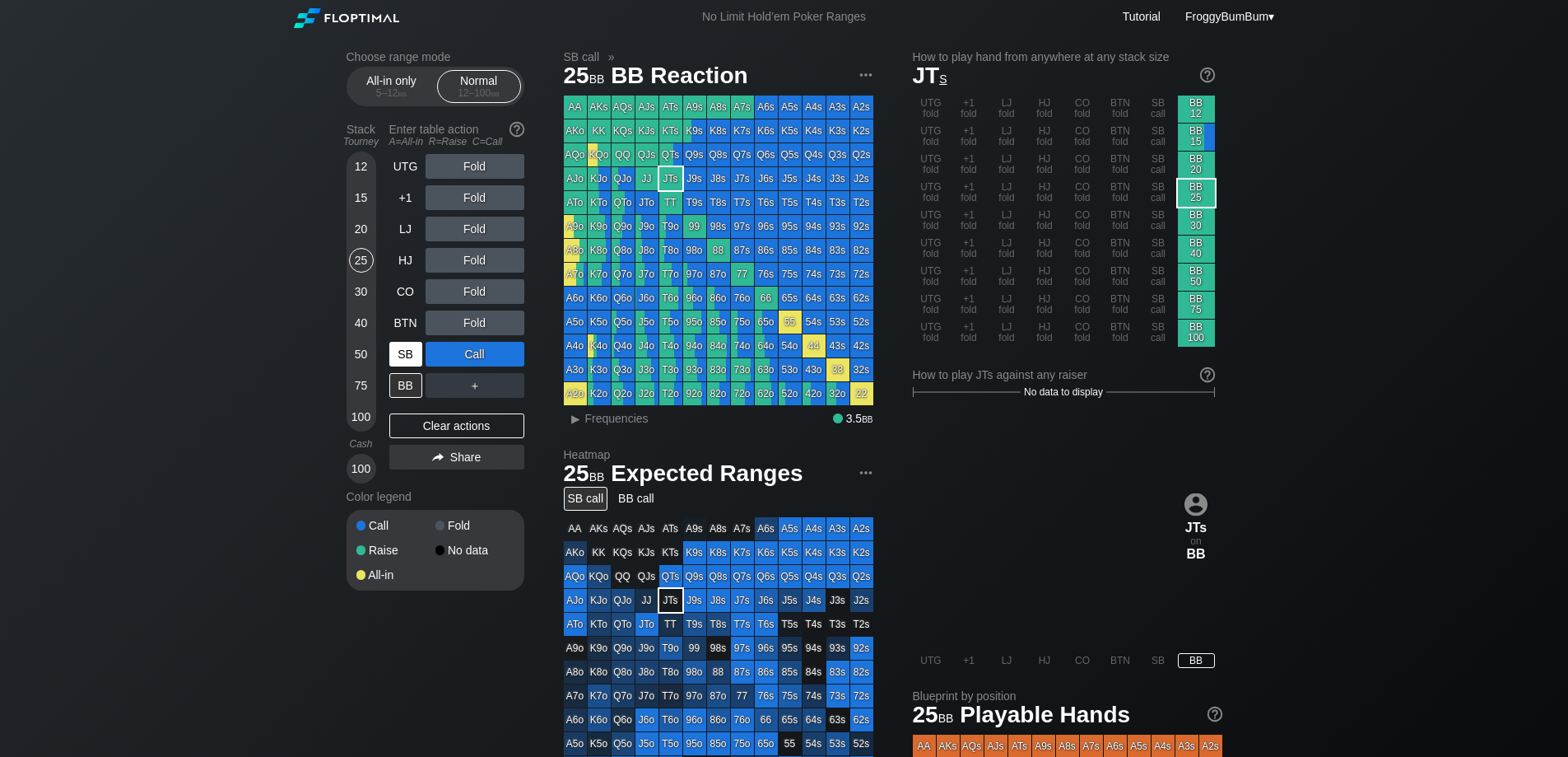
click at [408, 352] on div "SB" at bounding box center [406, 354] width 33 height 25
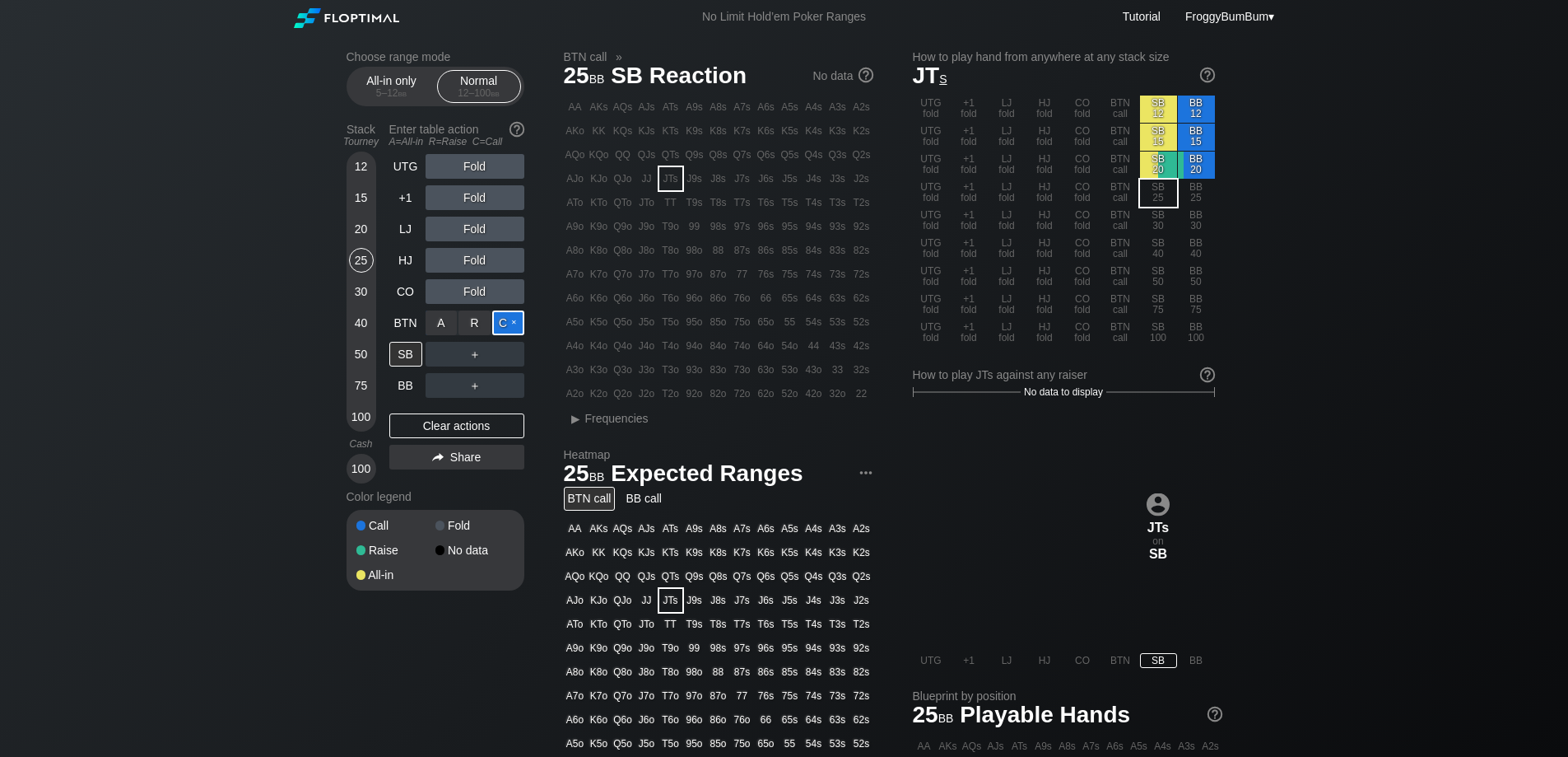
click at [506, 321] on div "C ✕" at bounding box center [508, 323] width 32 height 25
click at [409, 351] on div "SB" at bounding box center [406, 354] width 33 height 25
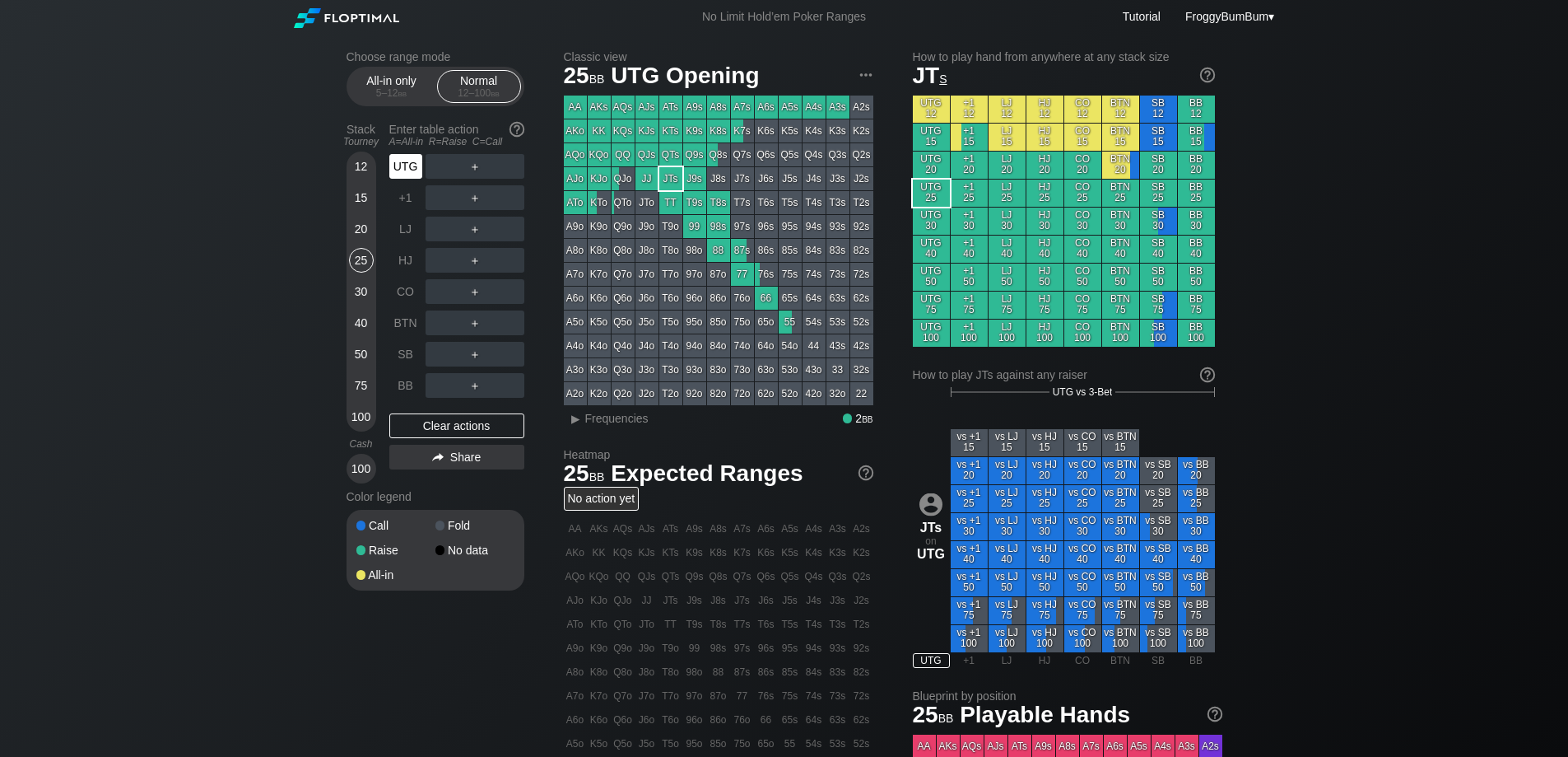
click at [403, 166] on div "UTG" at bounding box center [406, 167] width 33 height 25
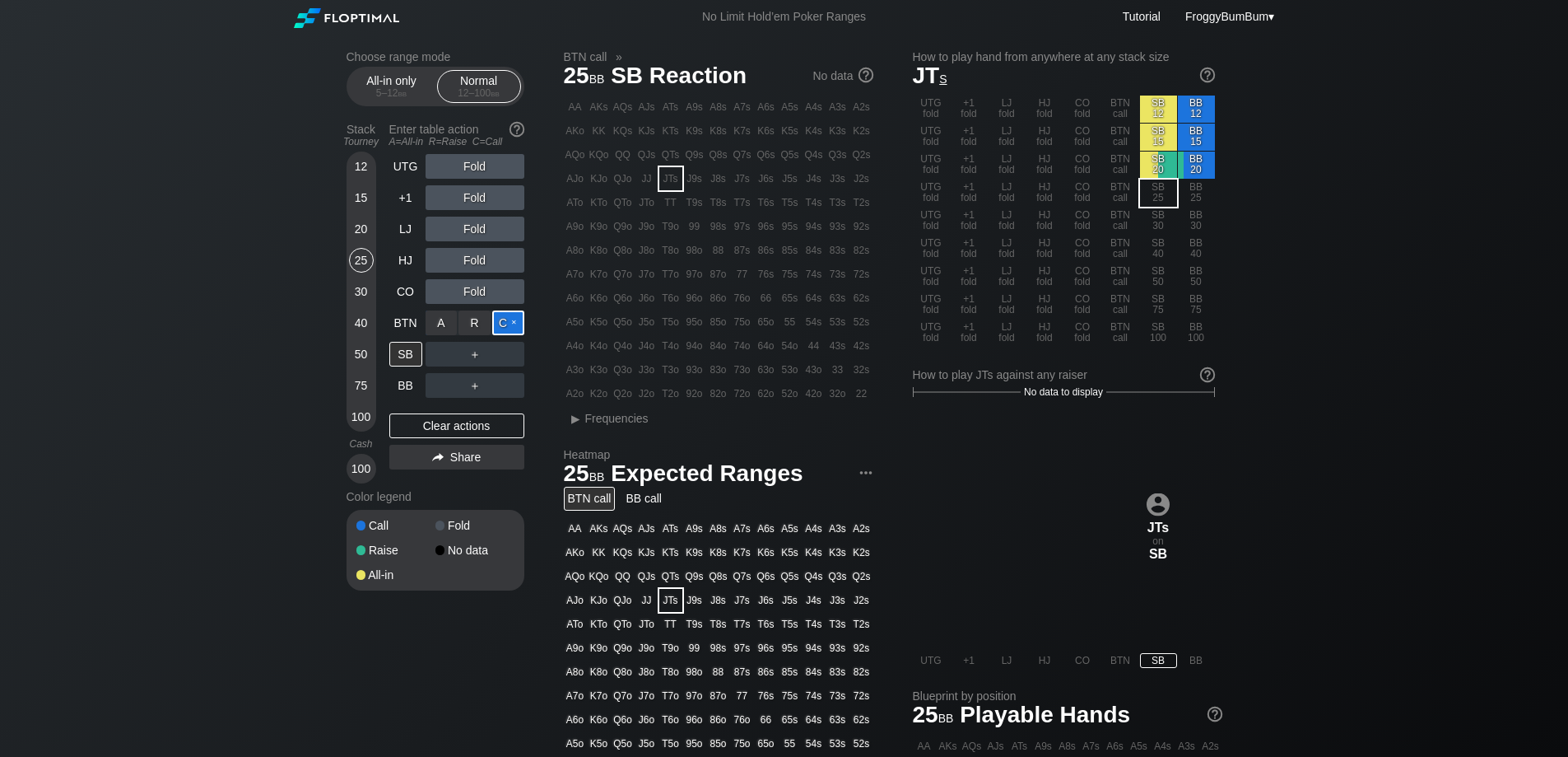
click at [506, 320] on div "C ✕" at bounding box center [508, 323] width 32 height 25
click at [413, 382] on div "BB" at bounding box center [406, 386] width 33 height 25
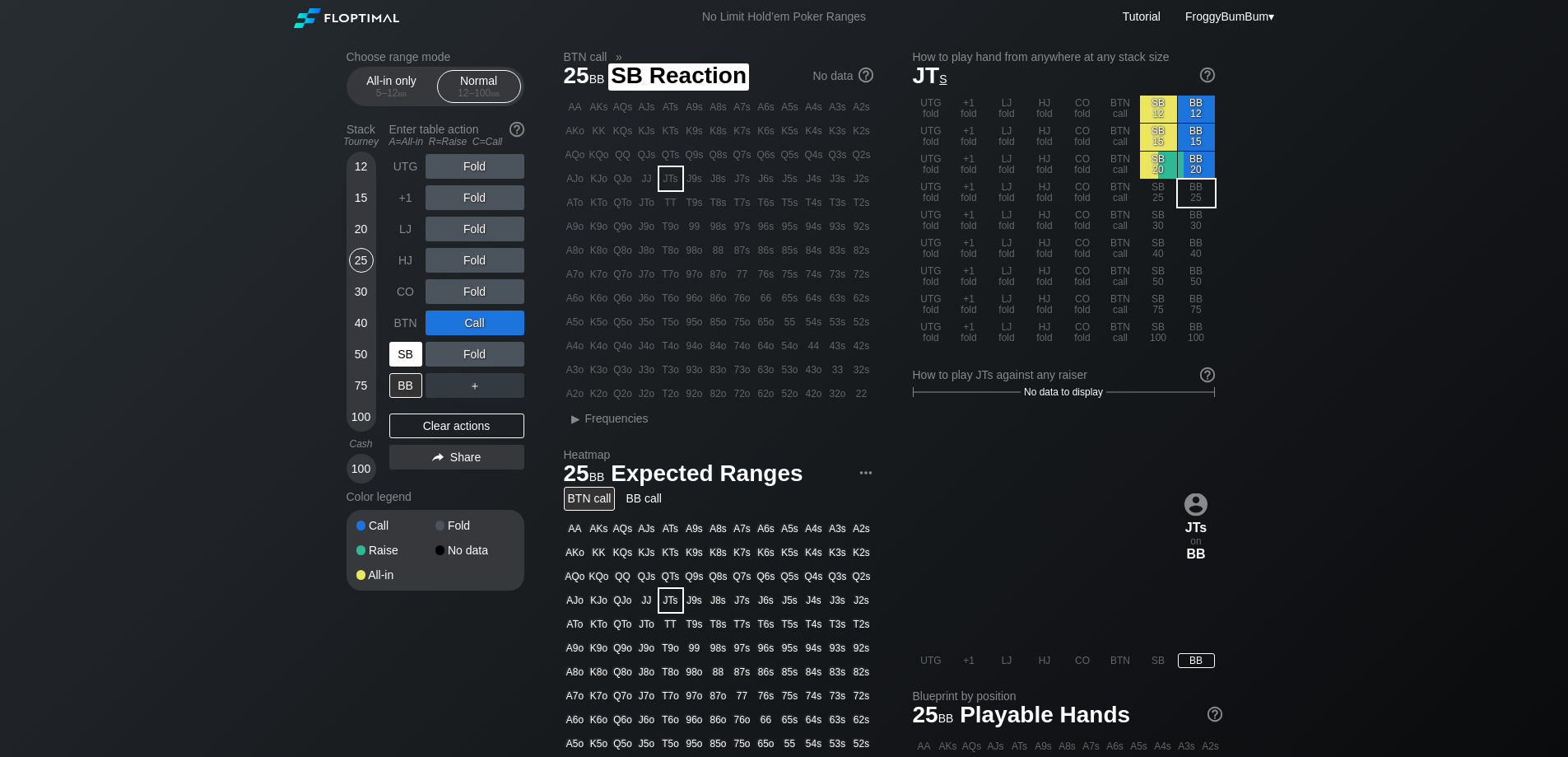
click at [410, 356] on div "SB" at bounding box center [406, 354] width 33 height 25
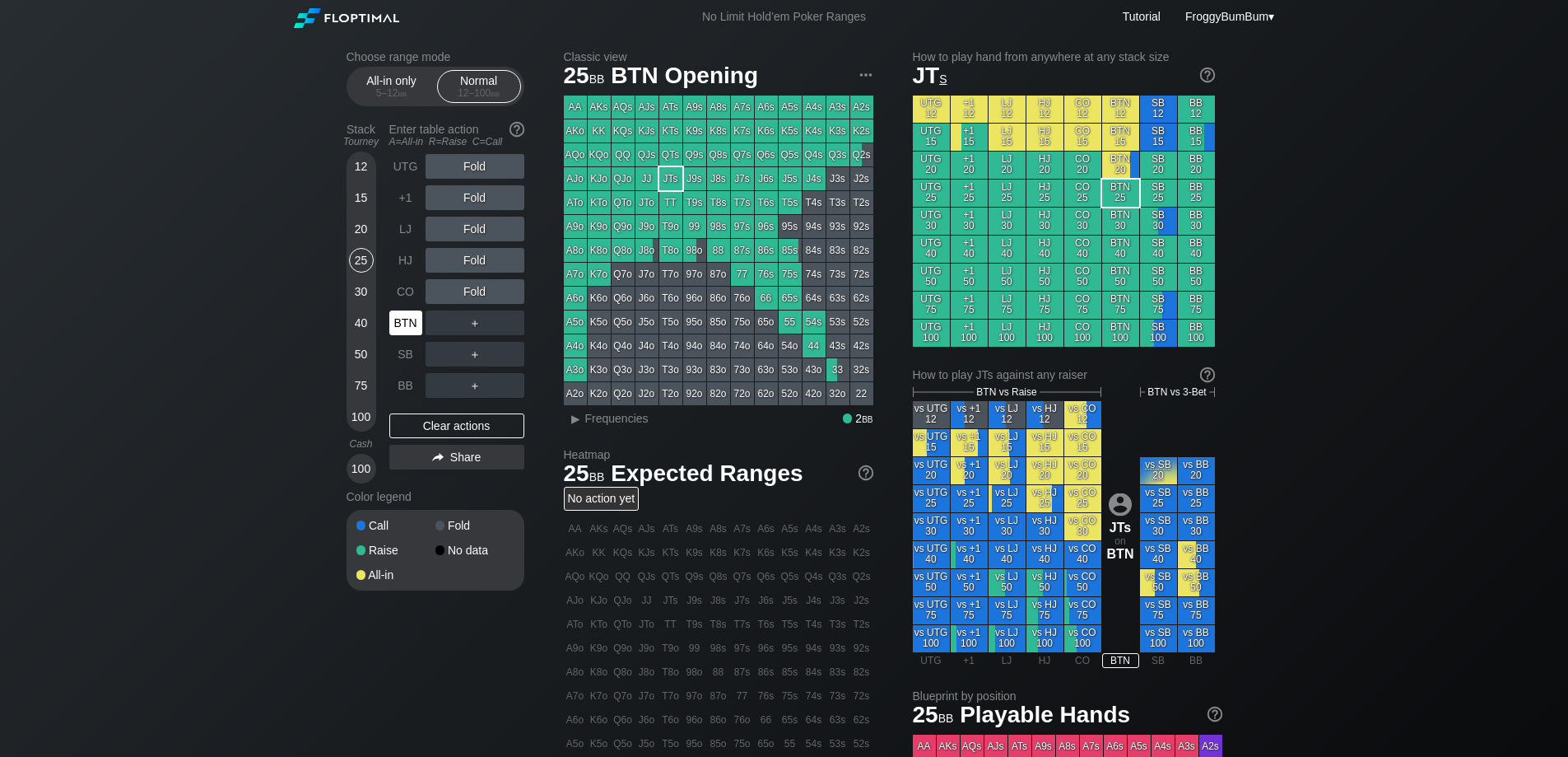
click at [408, 334] on div "BTN" at bounding box center [406, 323] width 33 height 25
click at [507, 322] on div "C ✕" at bounding box center [508, 323] width 32 height 25
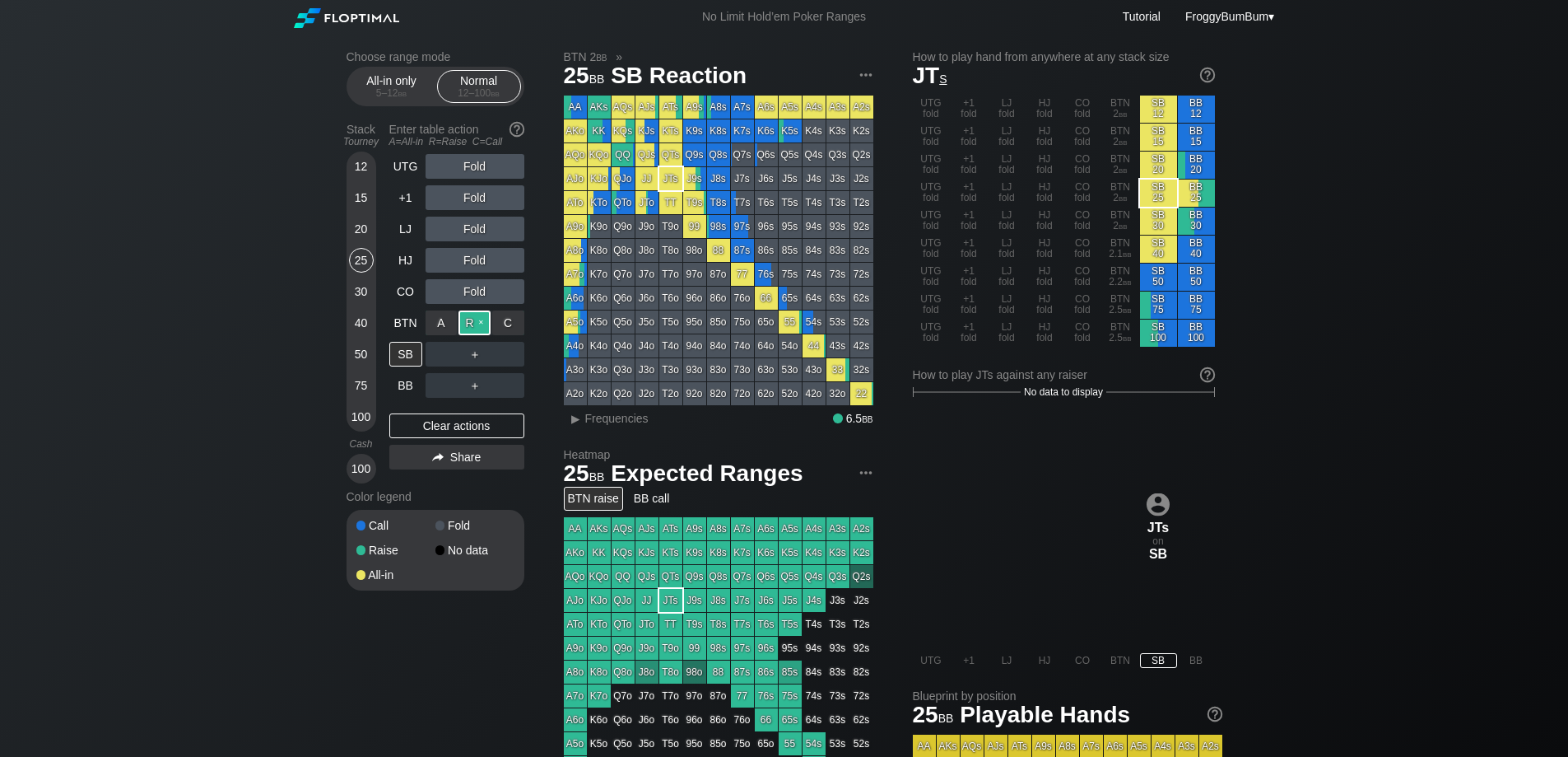
click at [466, 321] on div "R ✕" at bounding box center [474, 323] width 32 height 25
click at [400, 350] on div "SB" at bounding box center [406, 354] width 33 height 25
click at [477, 321] on div "R ✕" at bounding box center [474, 323] width 32 height 25
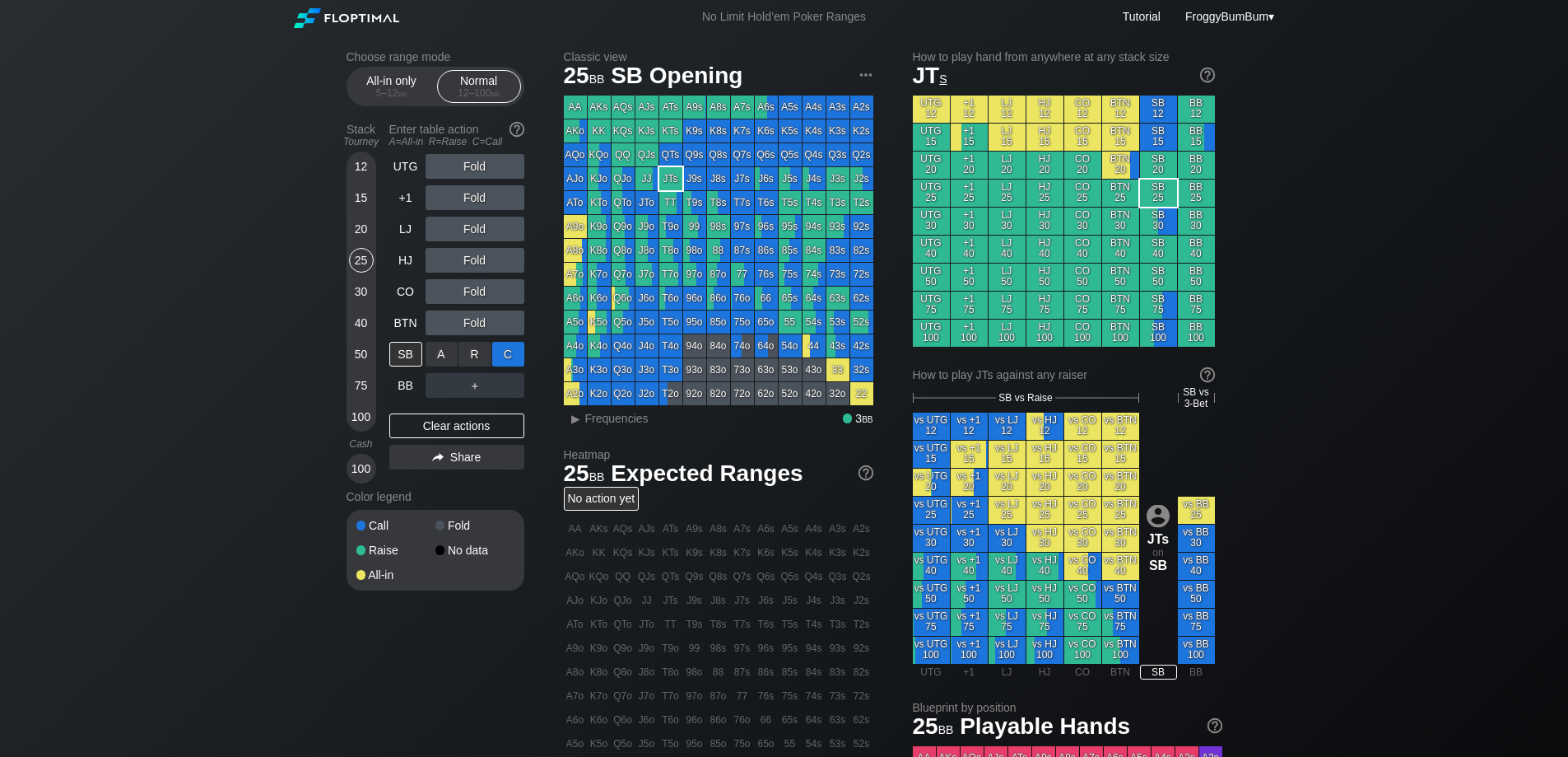
click at [507, 356] on div "C ✕" at bounding box center [508, 354] width 32 height 25
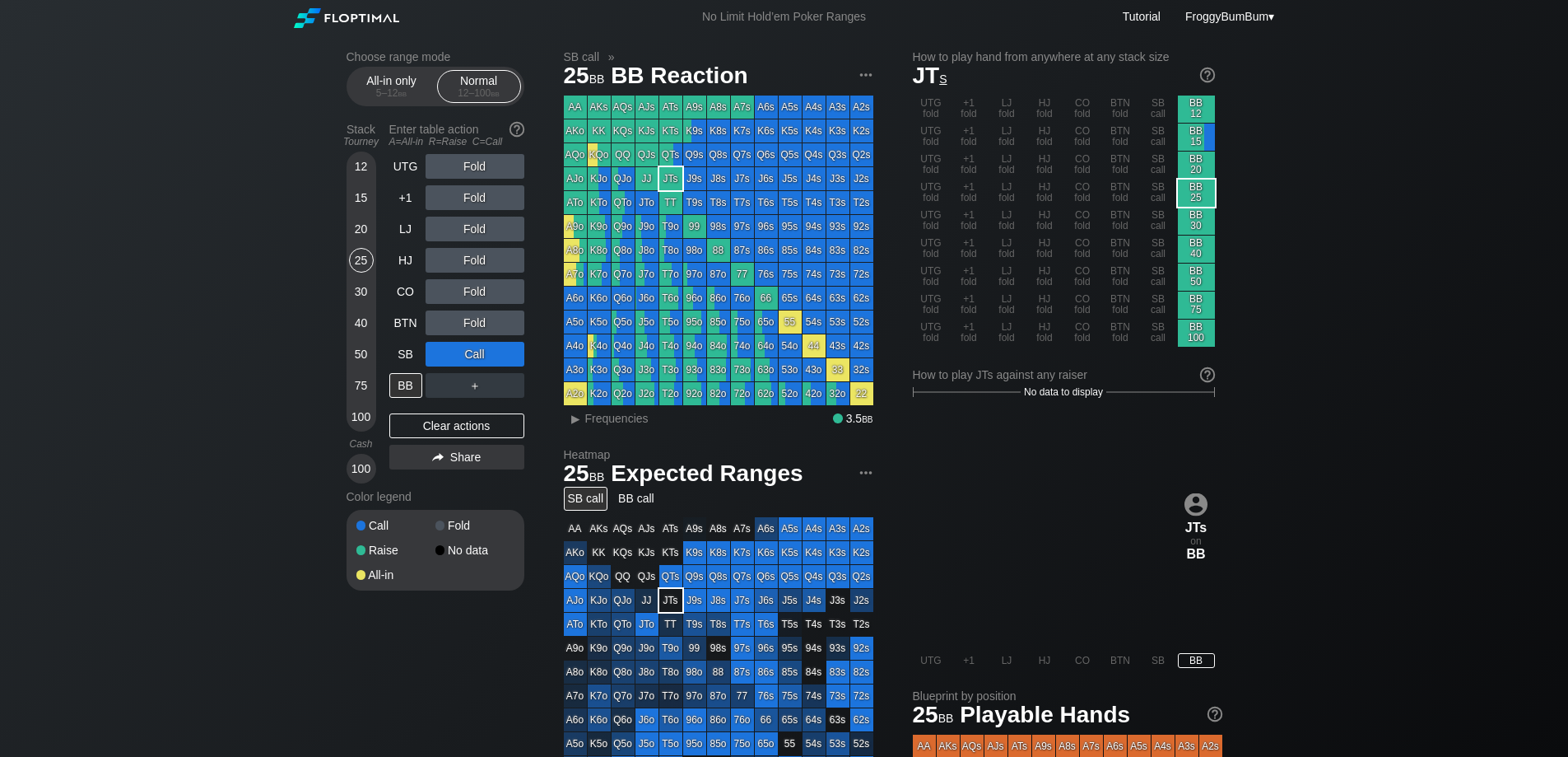
click at [365, 170] on div "12" at bounding box center [361, 167] width 25 height 25
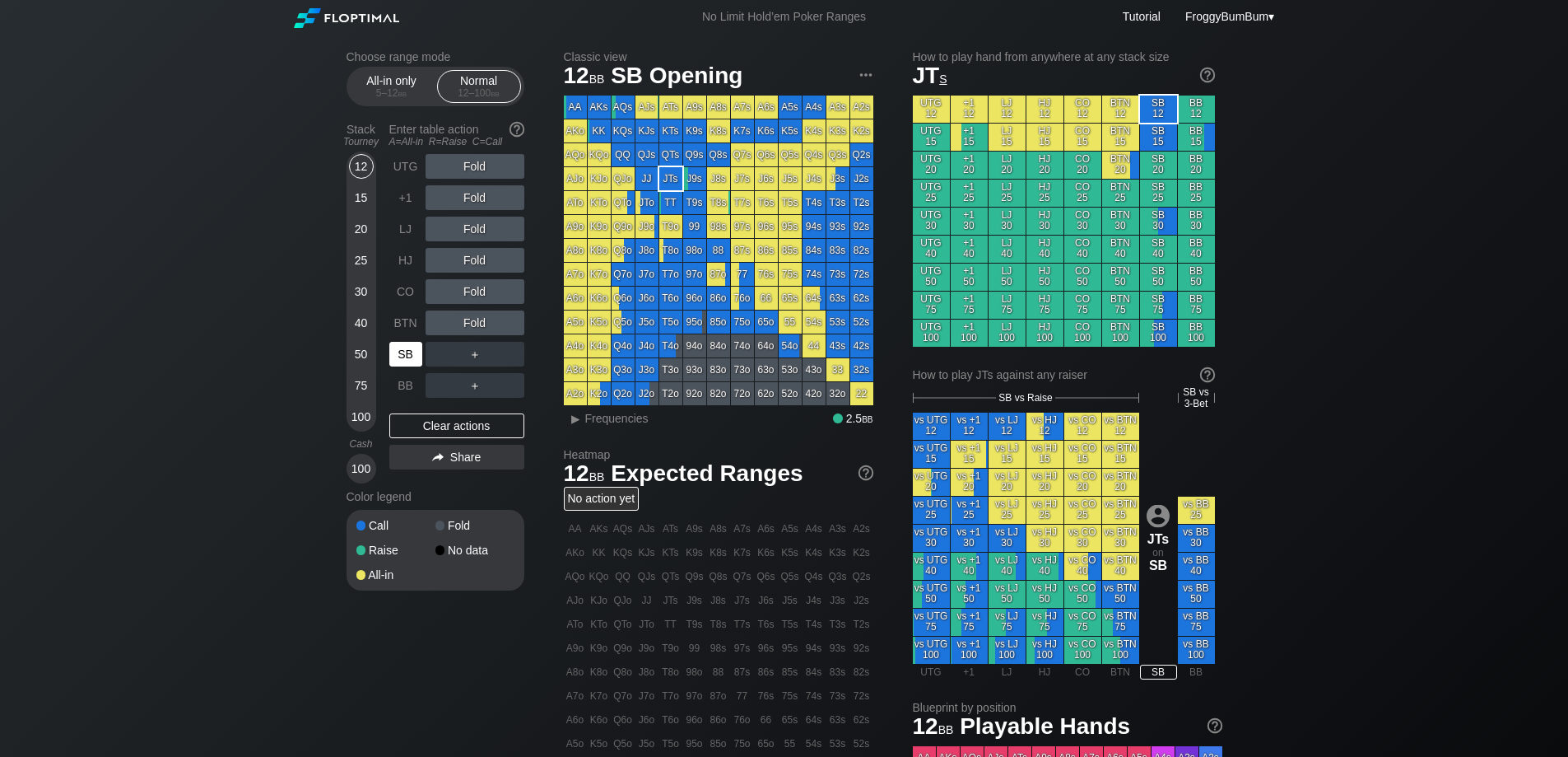
click at [402, 351] on div "SB" at bounding box center [406, 354] width 33 height 25
